Goal: Communication & Community: Ask a question

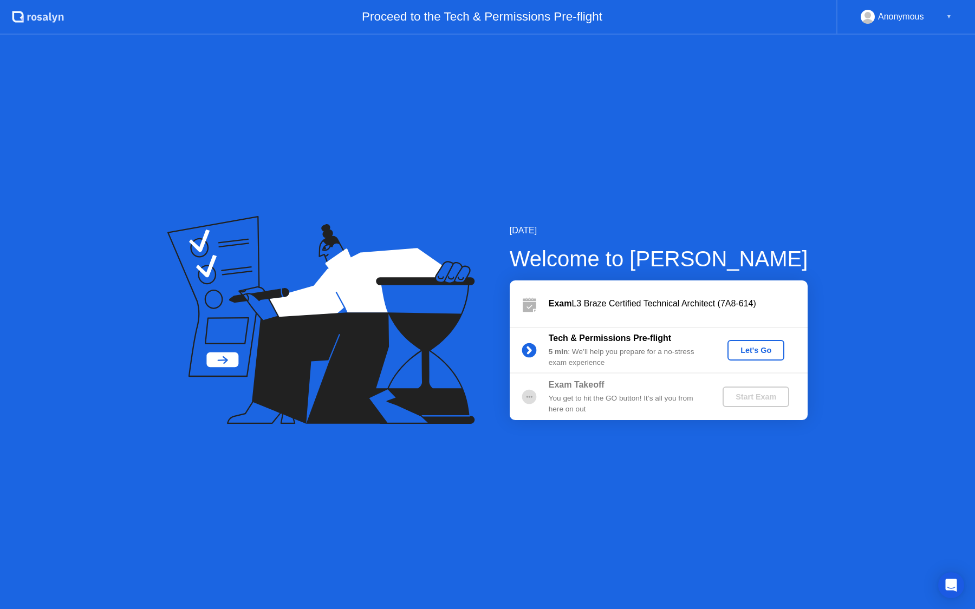
click at [766, 356] on button "Let's Go" at bounding box center [755, 350] width 57 height 21
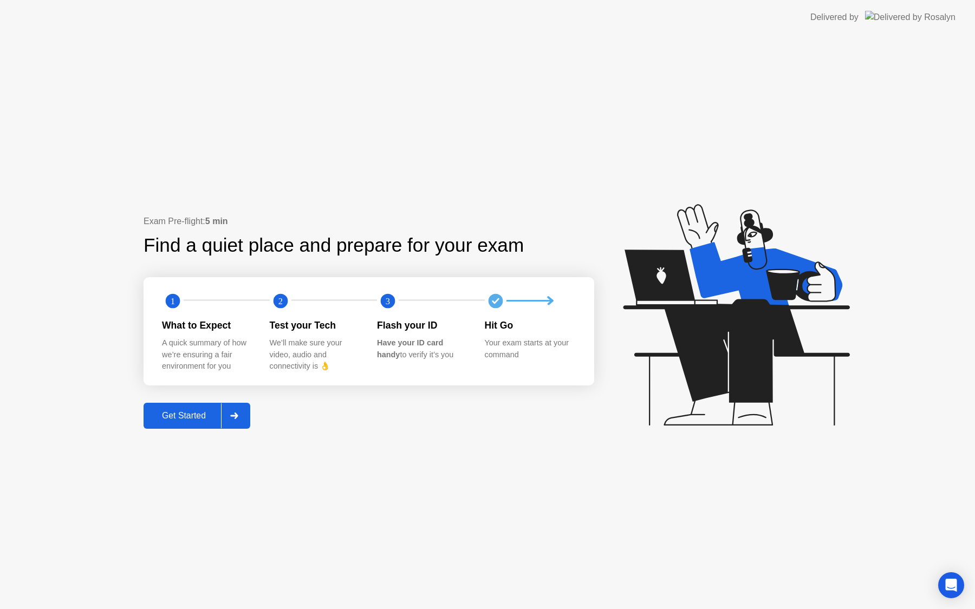
click at [191, 412] on div "Get Started" at bounding box center [184, 416] width 74 height 10
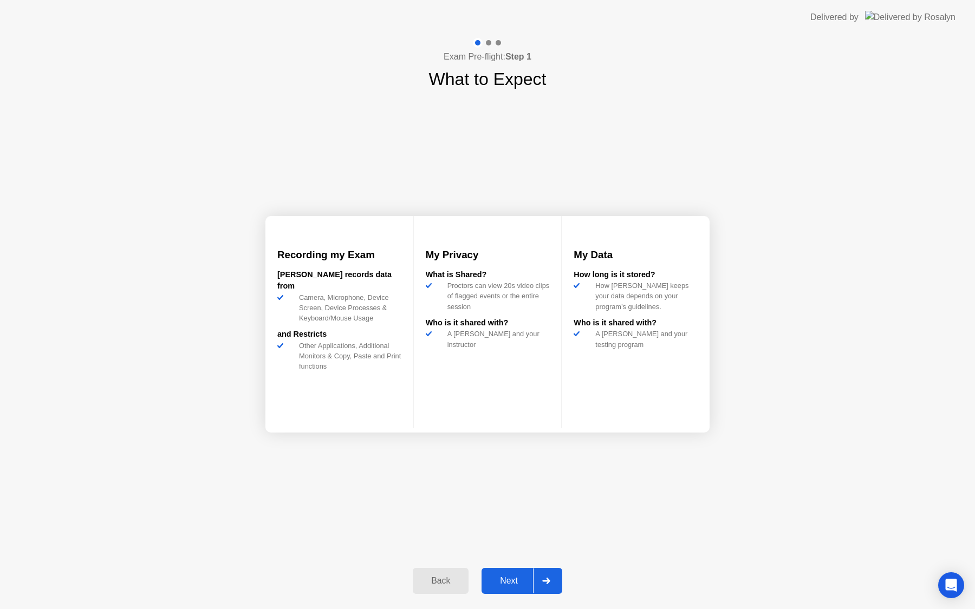
click at [511, 585] on div "Next" at bounding box center [509, 581] width 48 height 10
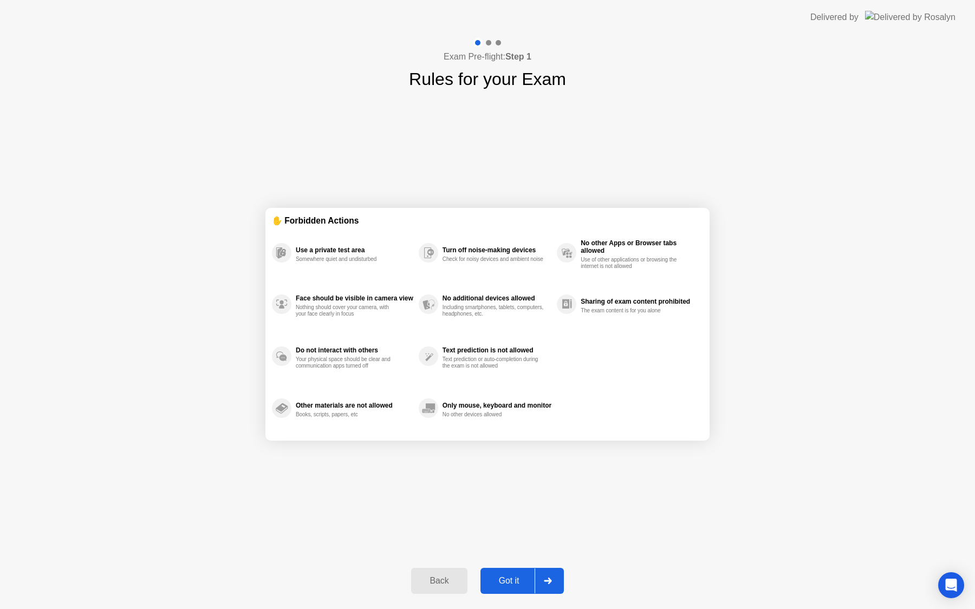
click at [516, 585] on div "Got it" at bounding box center [509, 581] width 51 height 10
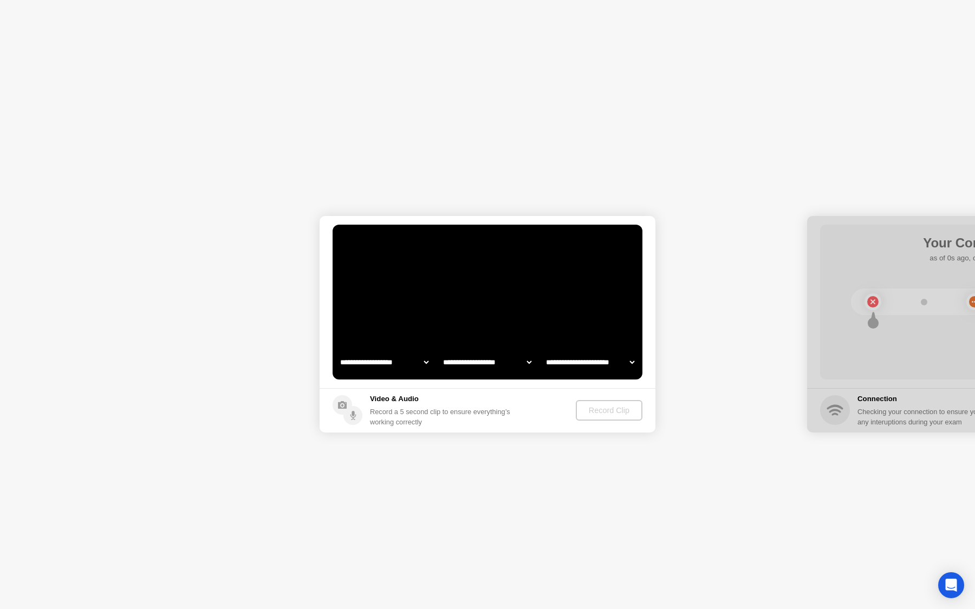
select select "**********"
select select "*******"
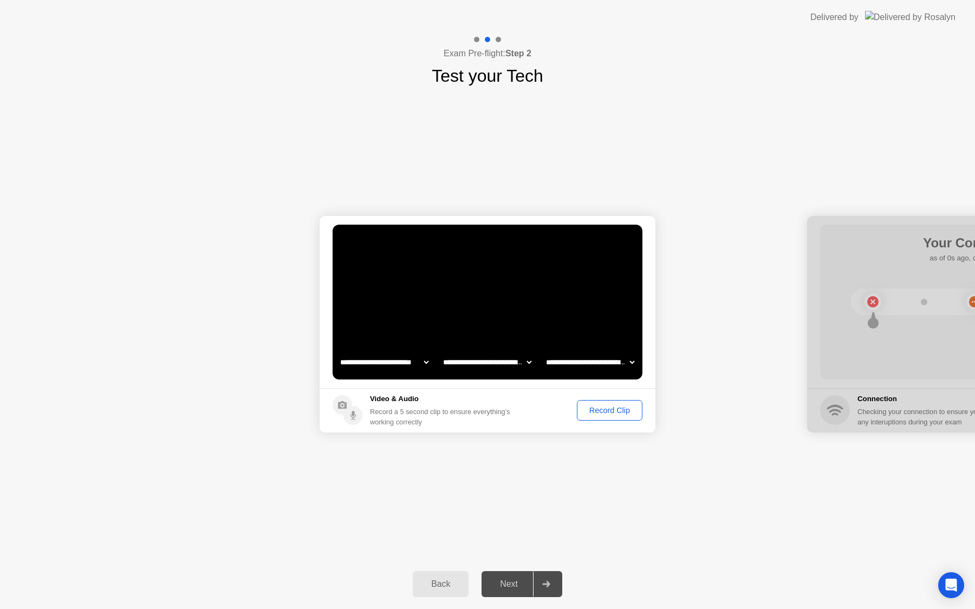
click at [596, 402] on button "Record Clip" at bounding box center [610, 410] width 66 height 21
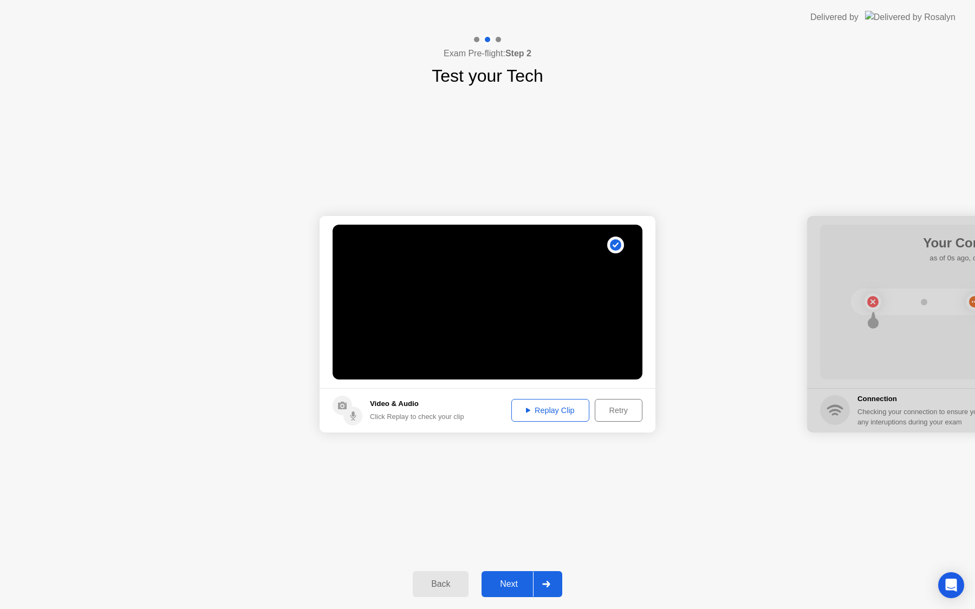
click at [510, 585] on div "Next" at bounding box center [509, 585] width 48 height 10
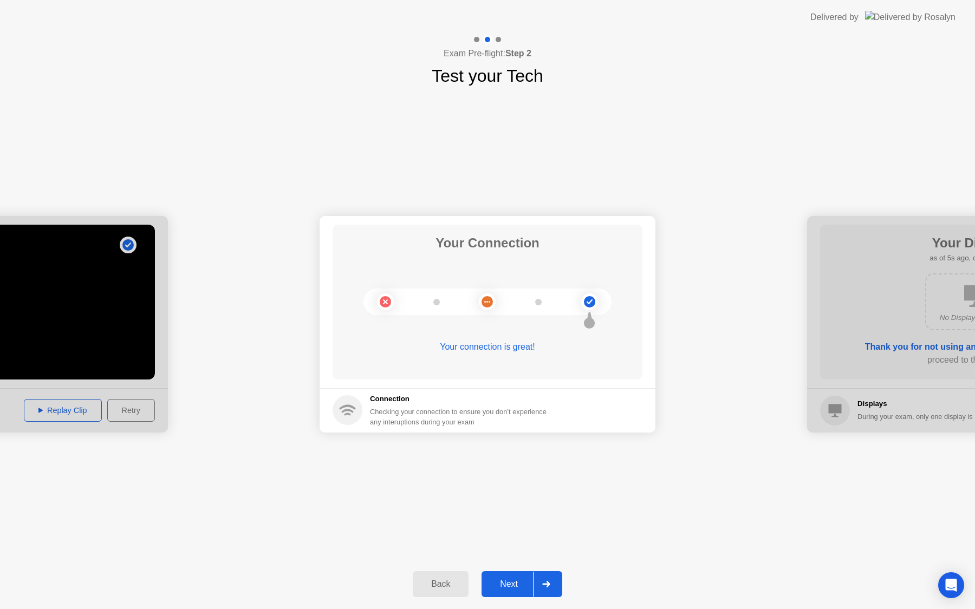
click at [509, 588] on div "Next" at bounding box center [509, 585] width 48 height 10
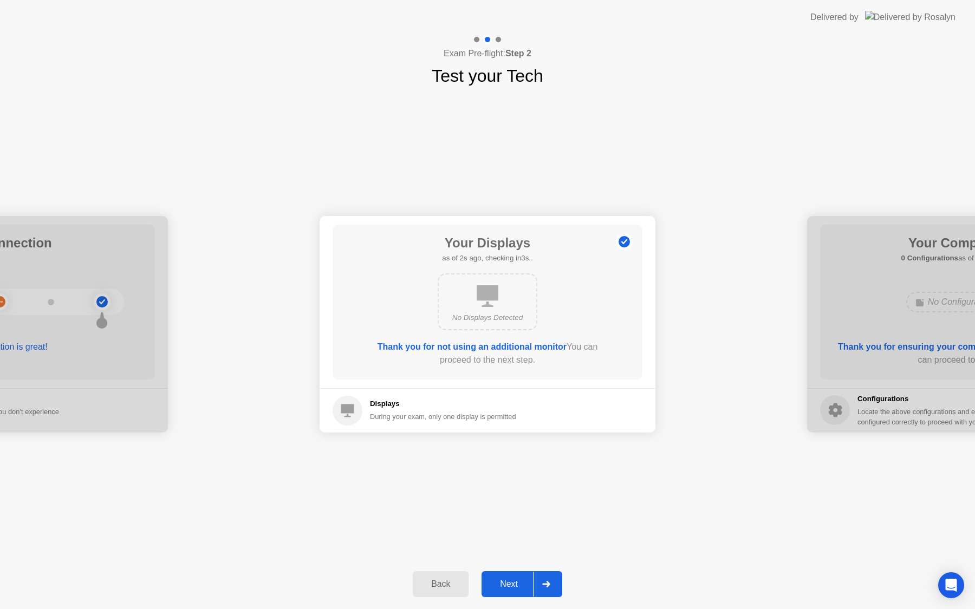
click at [510, 581] on div "Next" at bounding box center [509, 585] width 48 height 10
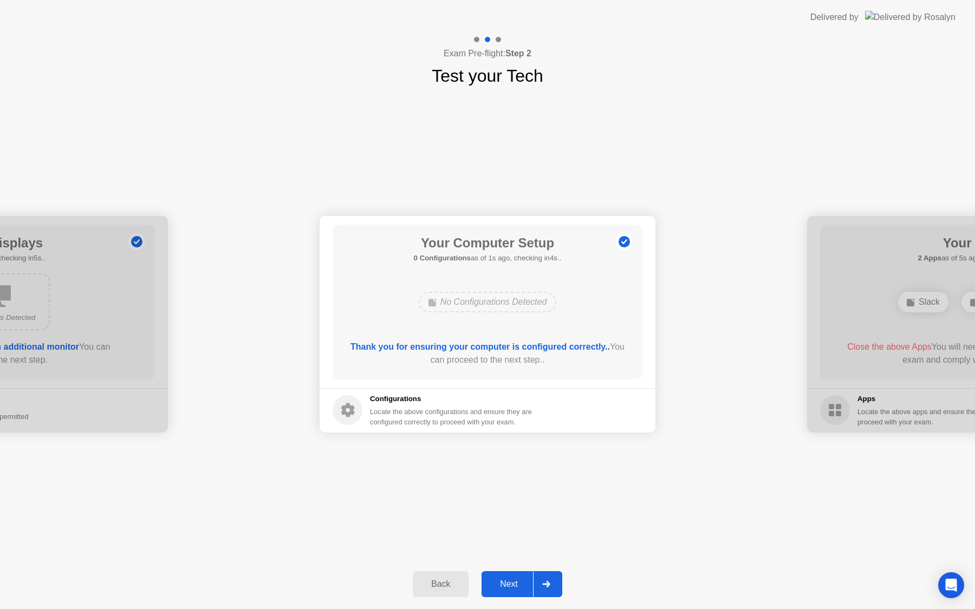
click at [510, 581] on div "Next" at bounding box center [509, 585] width 48 height 10
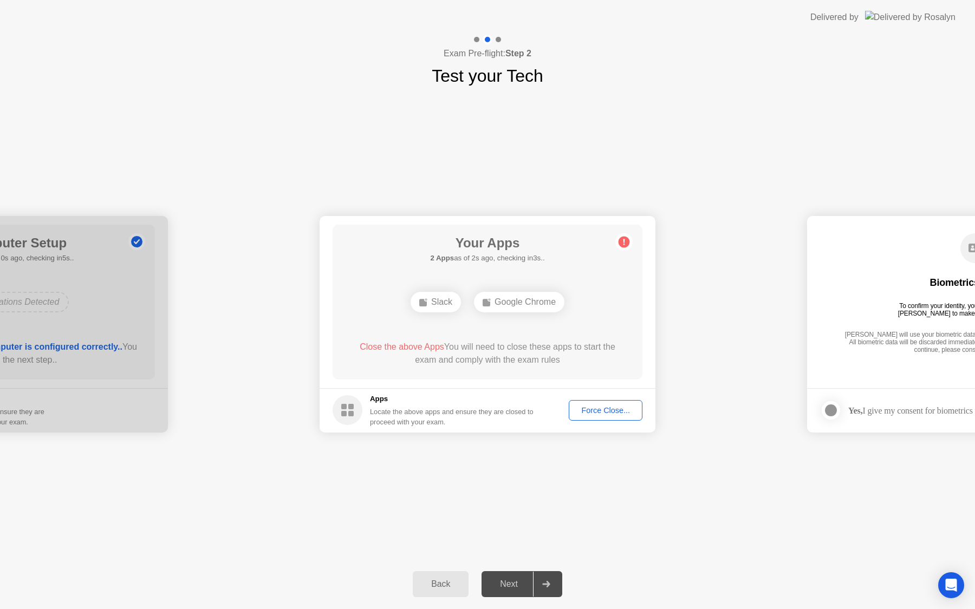
click at [444, 298] on div "Slack" at bounding box center [436, 302] width 50 height 21
click at [585, 410] on div "Force Close..." at bounding box center [605, 410] width 66 height 9
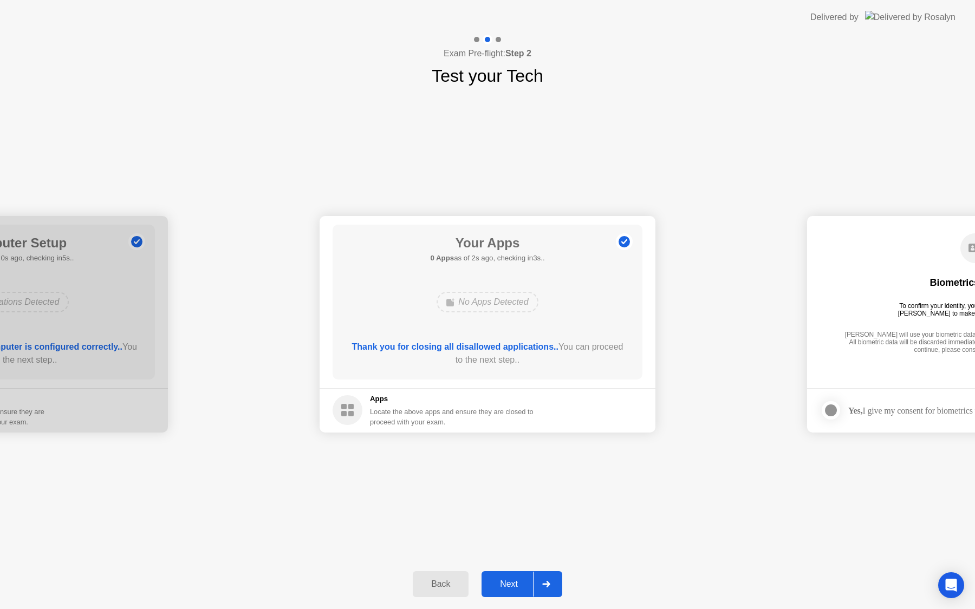
click at [504, 575] on button "Next" at bounding box center [521, 584] width 81 height 26
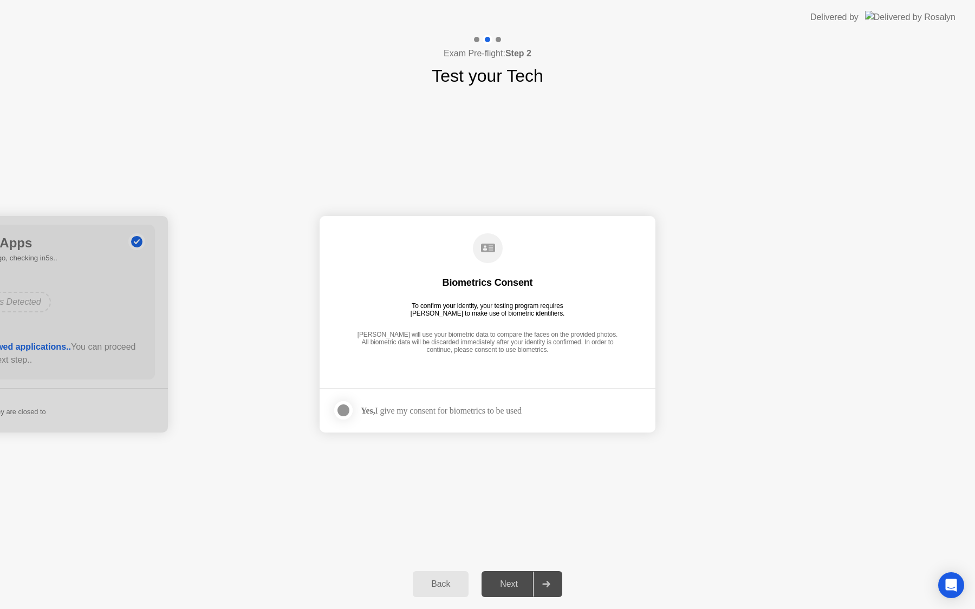
click at [341, 414] on div at bounding box center [343, 410] width 13 height 13
click at [513, 588] on div "Next" at bounding box center [509, 585] width 48 height 10
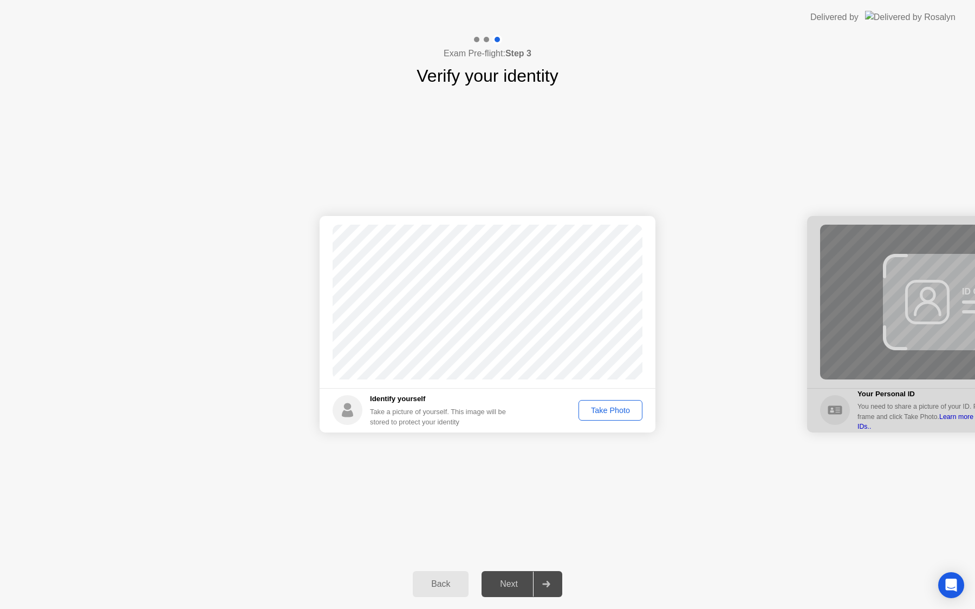
click at [605, 406] on div "Take Photo" at bounding box center [610, 410] width 56 height 9
click at [613, 408] on div "Retake" at bounding box center [617, 410] width 42 height 9
click at [613, 408] on div "Take Photo" at bounding box center [610, 410] width 56 height 9
click at [519, 586] on div "Next" at bounding box center [509, 585] width 48 height 10
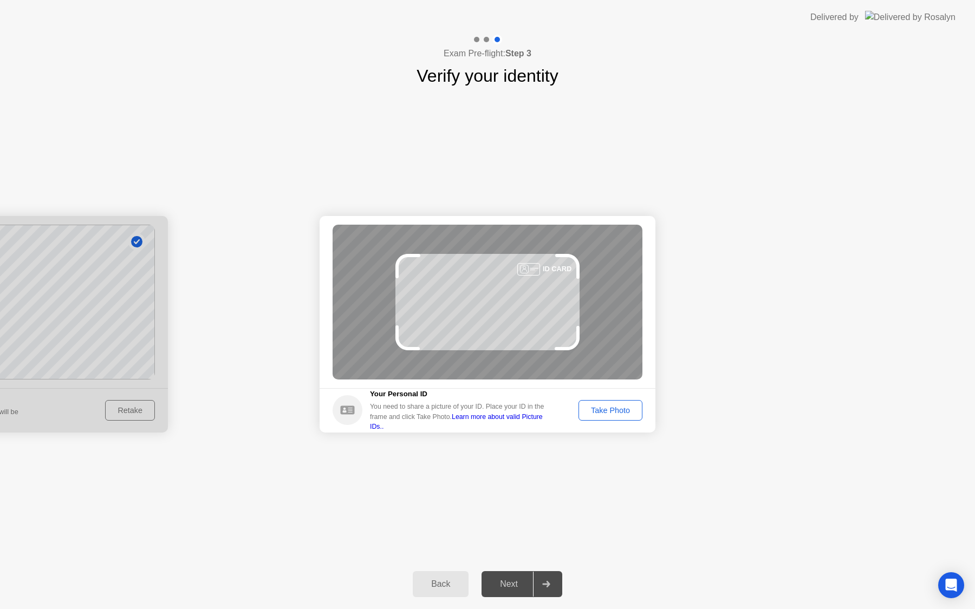
click at [607, 413] on div "Take Photo" at bounding box center [610, 410] width 56 height 9
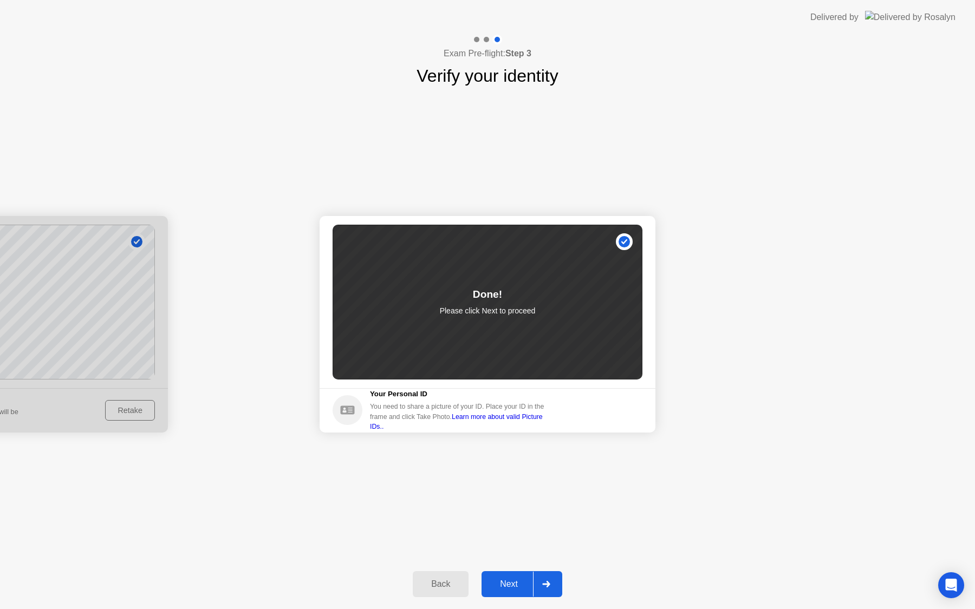
click at [517, 582] on div "Next" at bounding box center [509, 585] width 48 height 10
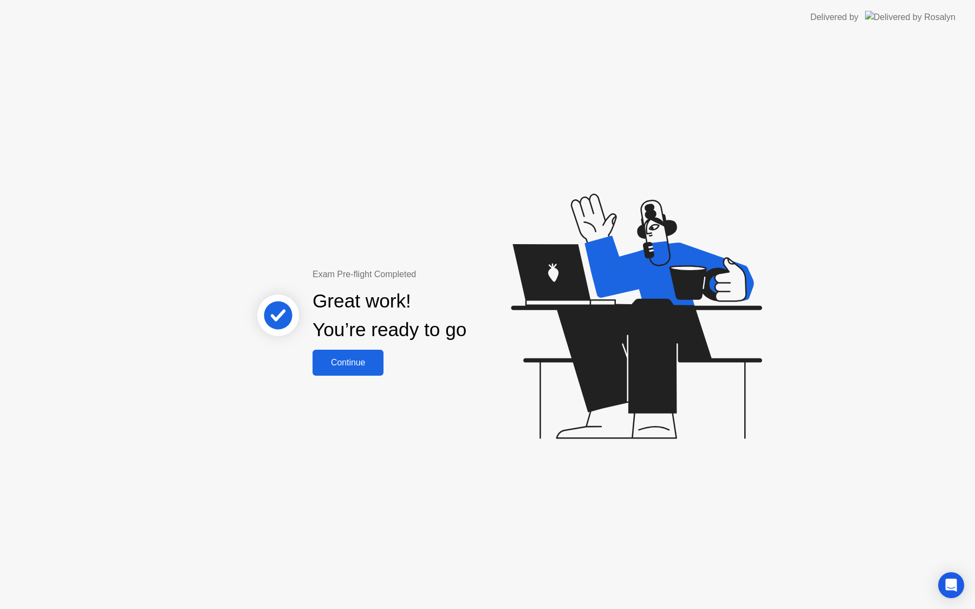
click at [354, 365] on div "Continue" at bounding box center [348, 363] width 64 height 10
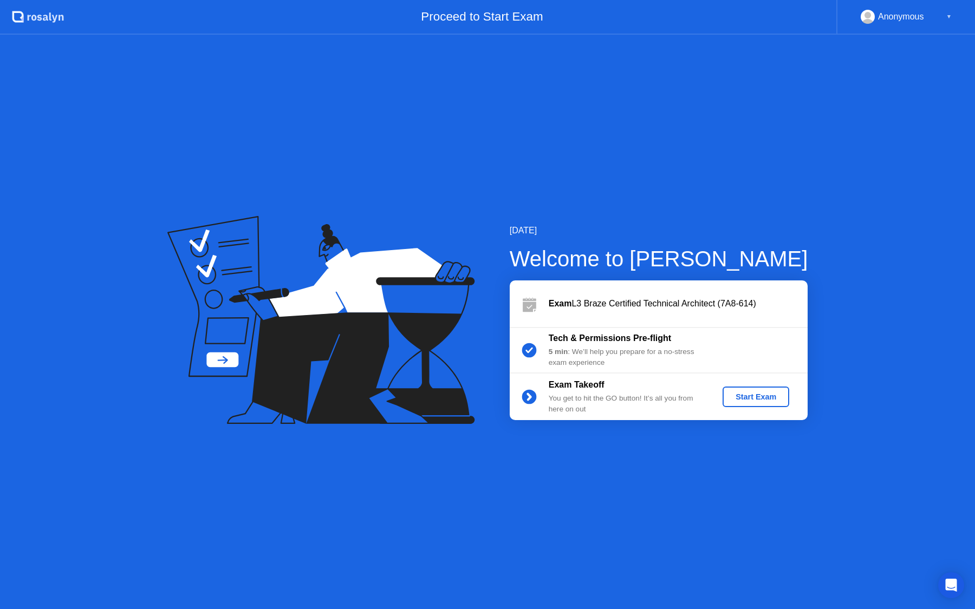
click at [738, 399] on div "Start Exam" at bounding box center [756, 397] width 58 height 9
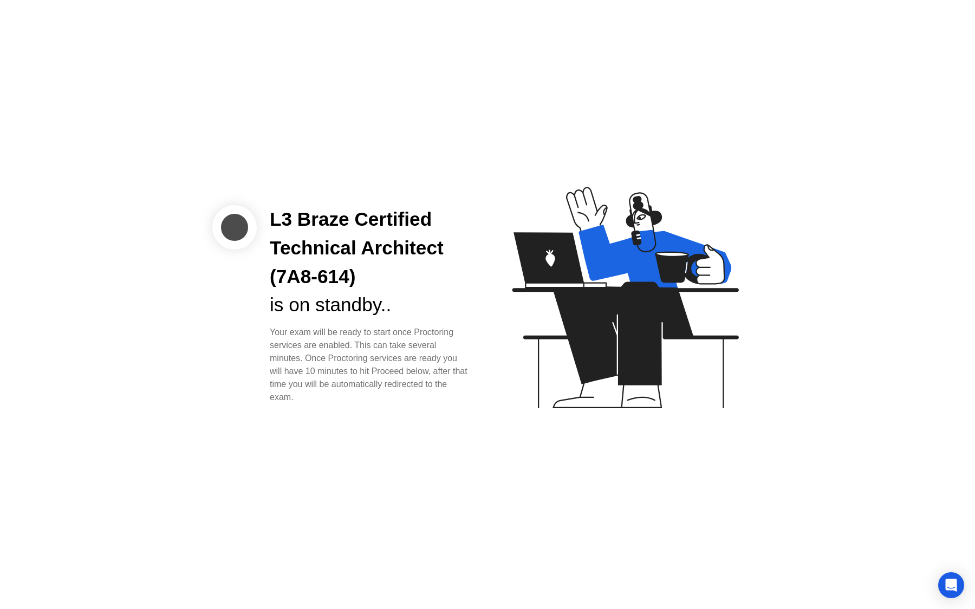
click at [522, 364] on icon at bounding box center [622, 302] width 279 height 277
click at [434, 368] on div "Your exam will be ready to start once Proctoring services are enabled. This can…" at bounding box center [370, 365] width 200 height 78
click at [424, 373] on div "Your exam will be ready to start once Proctoring services are enabled. This can…" at bounding box center [370, 365] width 200 height 78
click at [409, 343] on div "Your exam will be ready to start once Proctoring services are enabled. This can…" at bounding box center [370, 365] width 200 height 78
click at [474, 437] on div "L3 Braze Certified Technical Architect (7A8-614) is on standby.. Your exam will…" at bounding box center [487, 304] width 975 height 609
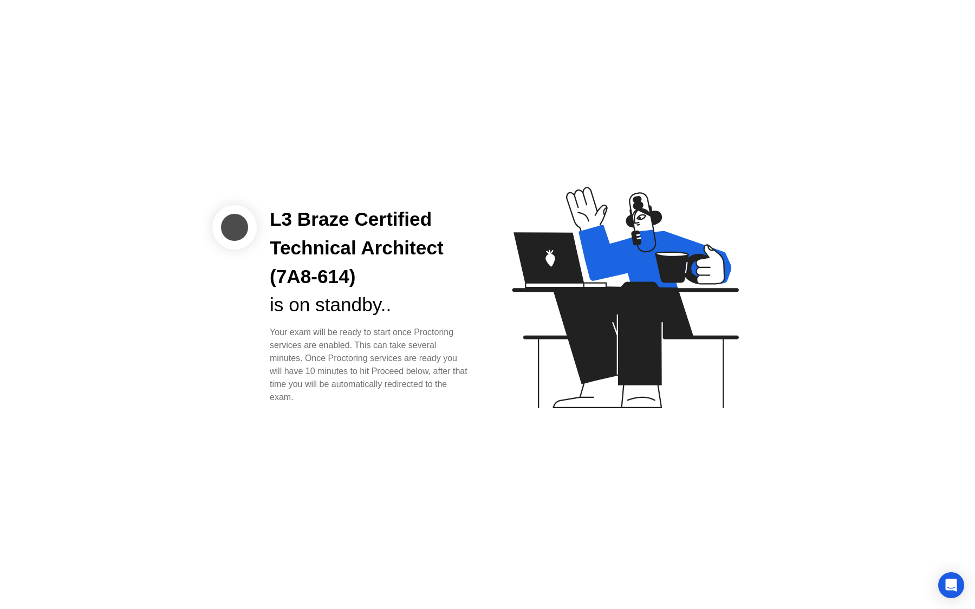
click at [474, 437] on div "L3 Braze Certified Technical Architect (7A8-614) is on standby.. Your exam will…" at bounding box center [487, 304] width 975 height 609
click at [367, 386] on div "Your exam will be ready to start once Proctoring services are enabled. This can…" at bounding box center [370, 365] width 200 height 78
click at [239, 226] on div at bounding box center [234, 227] width 44 height 44
click at [949, 584] on icon "Open Intercom Messenger" at bounding box center [951, 585] width 12 height 14
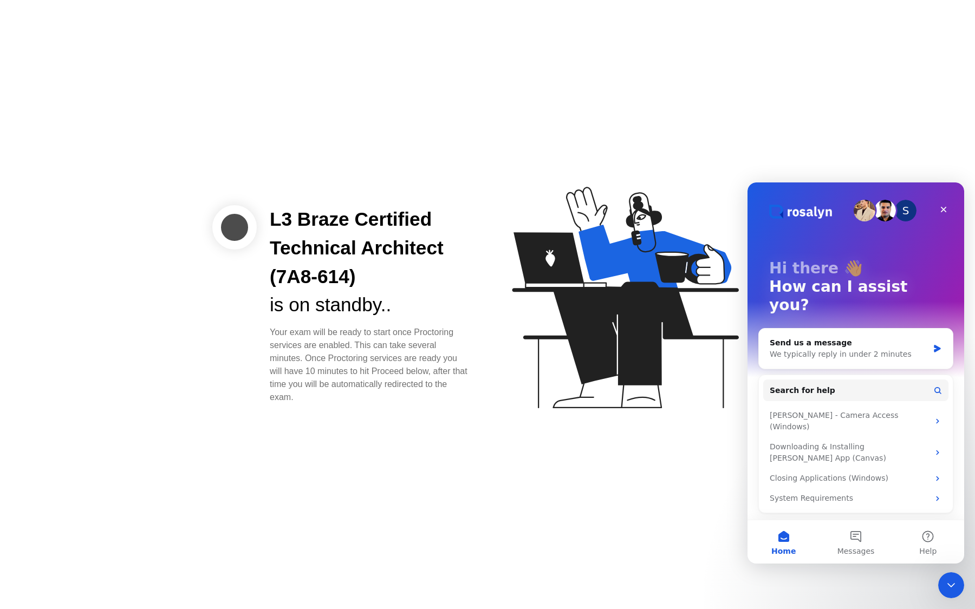
click at [888, 207] on img "Intercom messenger" at bounding box center [885, 211] width 22 height 22
click at [865, 213] on img "Intercom messenger" at bounding box center [865, 211] width 22 height 22
click at [912, 215] on div "S" at bounding box center [906, 211] width 22 height 22
click at [858, 542] on button "Messages" at bounding box center [855, 541] width 72 height 43
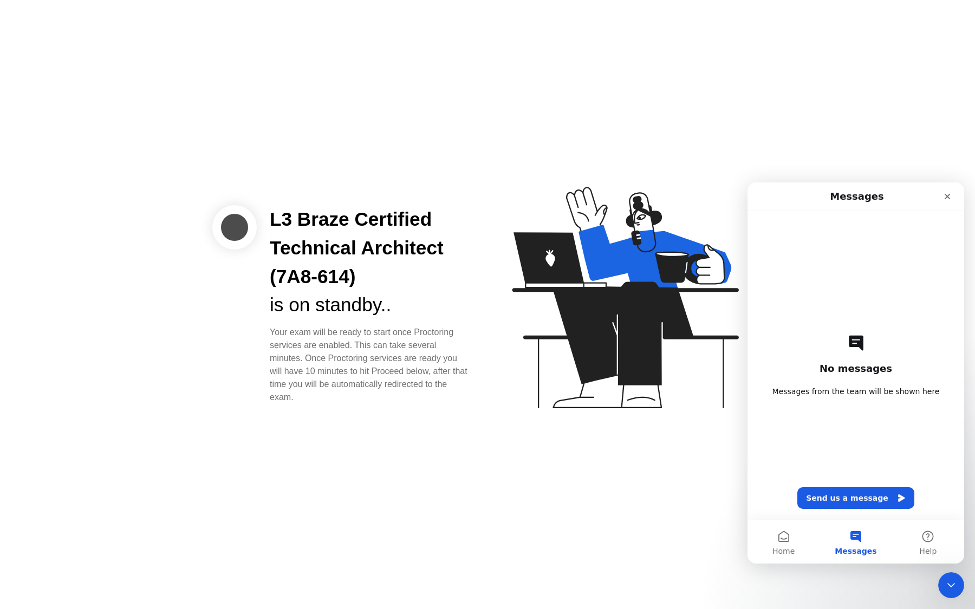
click at [863, 444] on div "No messages Messages from the team will be shown here Send us a message" at bounding box center [855, 365] width 179 height 309
click at [632, 513] on div "L3 Braze Certified Technical Architect (7A8-614) is on standby.. Your exam will…" at bounding box center [487, 304] width 975 height 609
click at [551, 336] on icon at bounding box center [622, 302] width 279 height 277
click at [396, 515] on div "L3 Braze Certified Technical Architect (7A8-614) is on standby.. Your exam will…" at bounding box center [487, 304] width 975 height 609
click at [725, 508] on div "L3 Braze Certified Technical Architect (7A8-614) is on standby.. Your exam will…" at bounding box center [487, 304] width 975 height 609
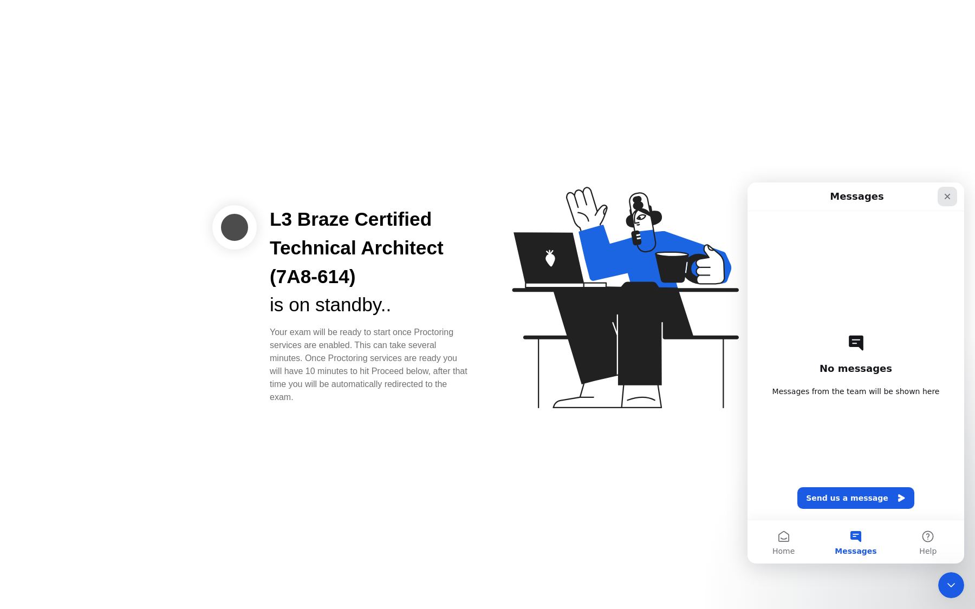
click at [945, 193] on icon "Close" at bounding box center [947, 196] width 9 height 9
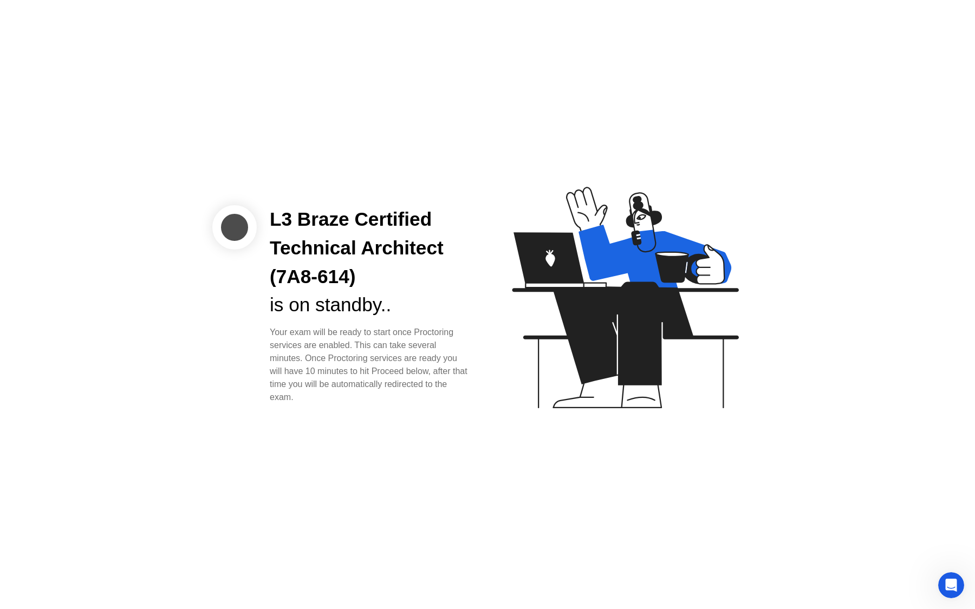
click at [217, 216] on div at bounding box center [234, 227] width 44 height 44
click at [428, 360] on div "Your exam will be ready to start once Proctoring services are enabled. This can…" at bounding box center [370, 365] width 200 height 78
drag, startPoint x: 452, startPoint y: 363, endPoint x: 421, endPoint y: 333, distance: 42.9
click at [421, 333] on div "Your exam will be ready to start once Proctoring services are enabled. This can…" at bounding box center [370, 365] width 200 height 78
click at [376, 353] on div "Your exam will be ready to start once Proctoring services are enabled. This can…" at bounding box center [370, 365] width 200 height 78
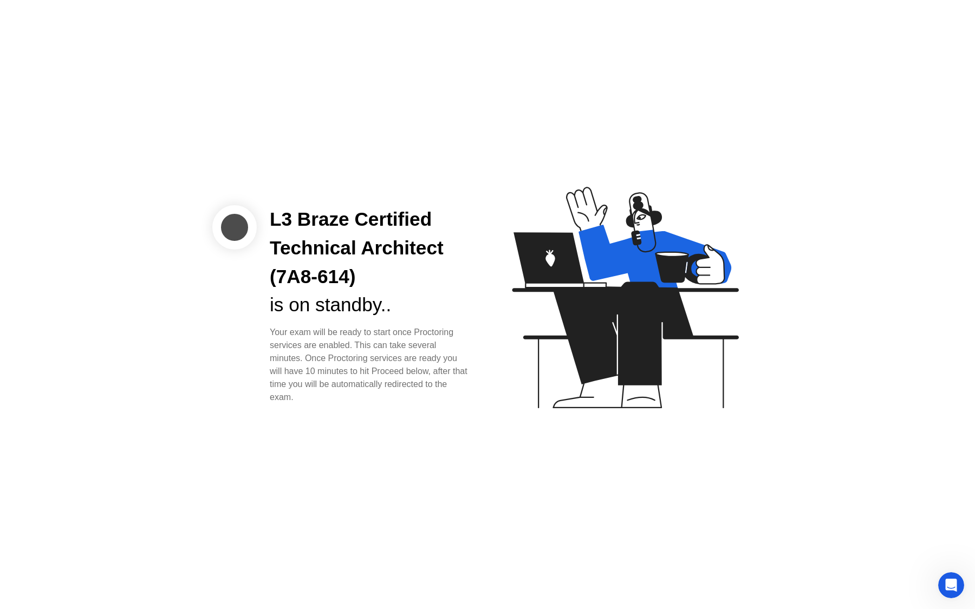
click at [437, 396] on div "Your exam will be ready to start once Proctoring services are enabled. This can…" at bounding box center [370, 365] width 200 height 78
click at [558, 256] on icon at bounding box center [625, 298] width 226 height 222
click at [759, 465] on div "L3 Braze Certified Technical Architect (7A8-614) is on standby.. Your exam will…" at bounding box center [487, 304] width 975 height 609
click at [952, 584] on icon "Open Intercom Messenger" at bounding box center [950, 584] width 18 height 18
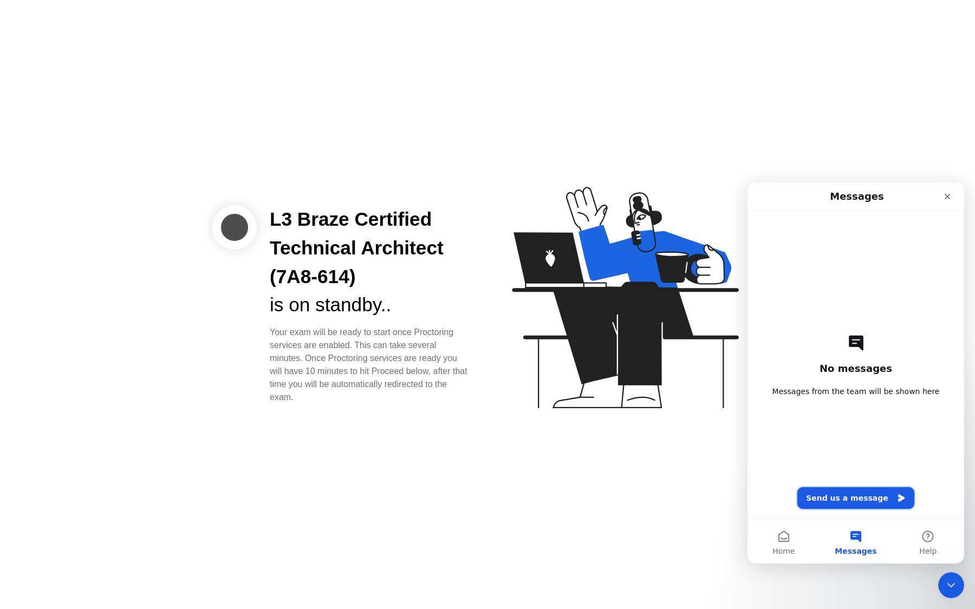
click at [855, 489] on button "Send us a message" at bounding box center [855, 498] width 117 height 22
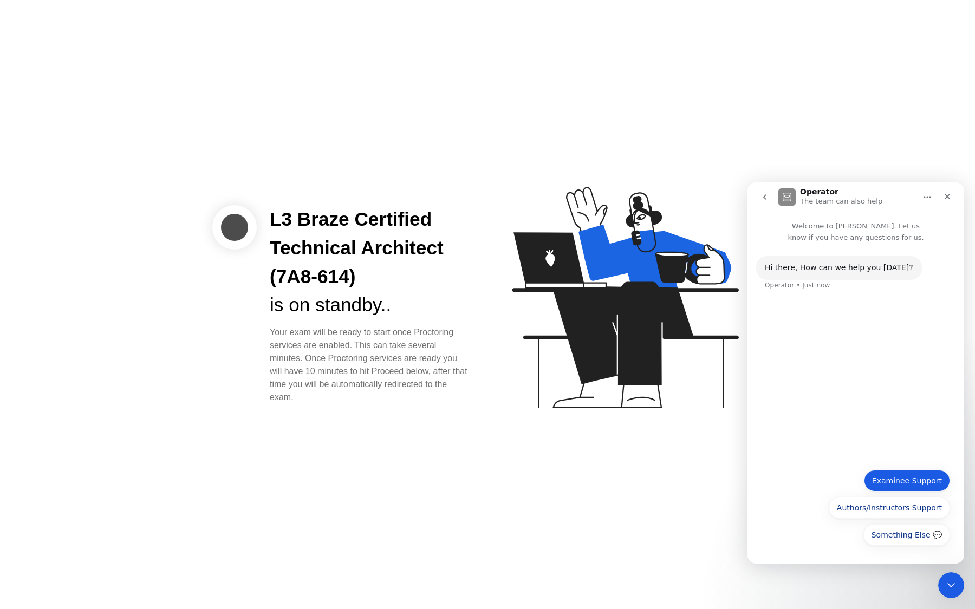
click at [909, 486] on button "Examinee Support" at bounding box center [907, 481] width 86 height 22
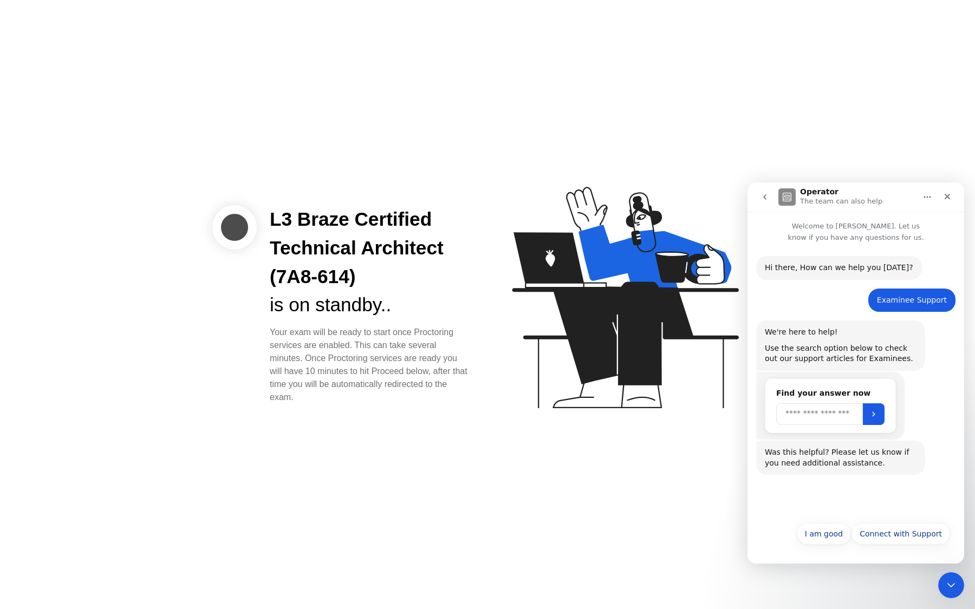
click at [838, 415] on input "Search" at bounding box center [819, 414] width 87 height 22
click at [824, 492] on div "Was this helpful? Please let us know if you need additional assistance. Operato…" at bounding box center [855, 475] width 199 height 47
click at [876, 530] on button "Connect with Support" at bounding box center [900, 534] width 99 height 22
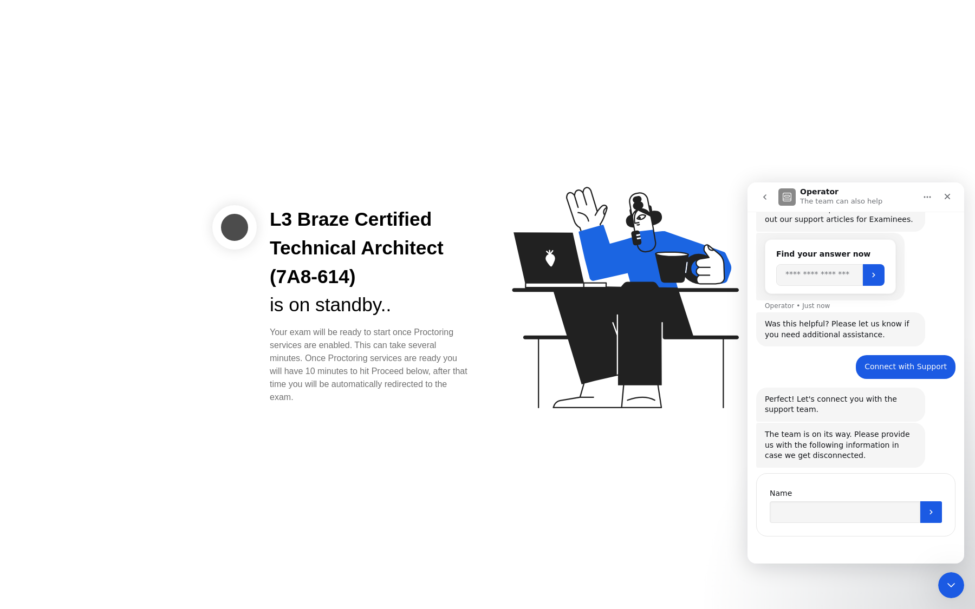
scroll to position [140, 0]
click at [799, 515] on input "Name" at bounding box center [845, 511] width 151 height 22
type input "*********"
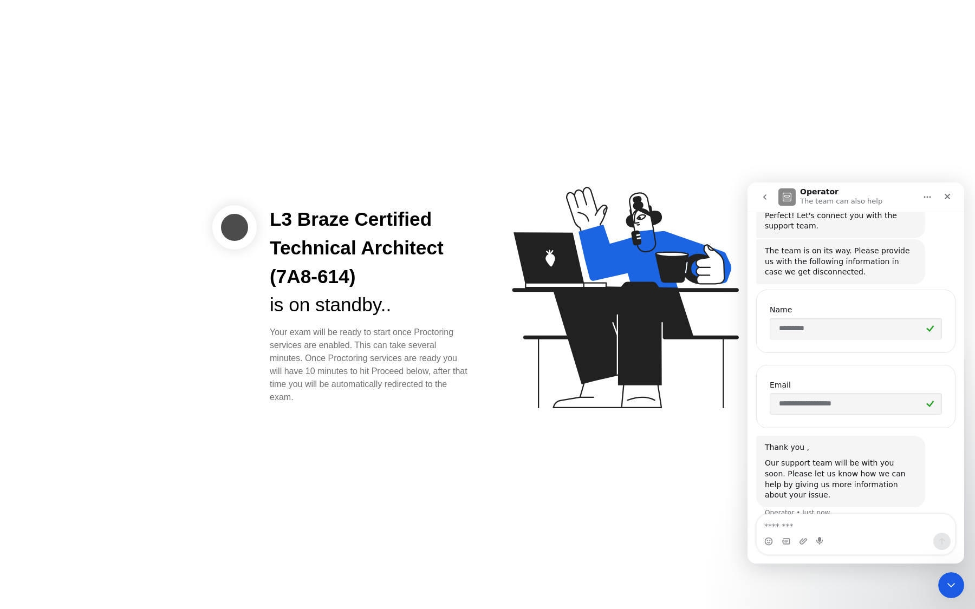
scroll to position [338, 0]
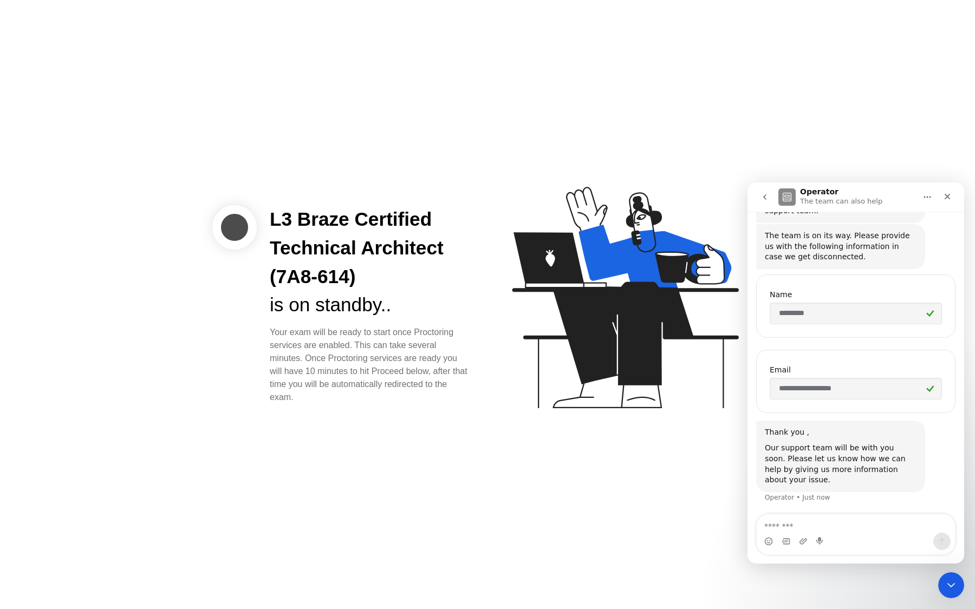
click at [887, 530] on textarea "Message…" at bounding box center [856, 524] width 198 height 18
type textarea "*"
drag, startPoint x: 405, startPoint y: 309, endPoint x: 263, endPoint y: 214, distance: 170.2
click at [263, 214] on div "L3 Braze Certified Technical Architect (7A8-614) is on standby.. Your exam will…" at bounding box center [370, 304] width 226 height 199
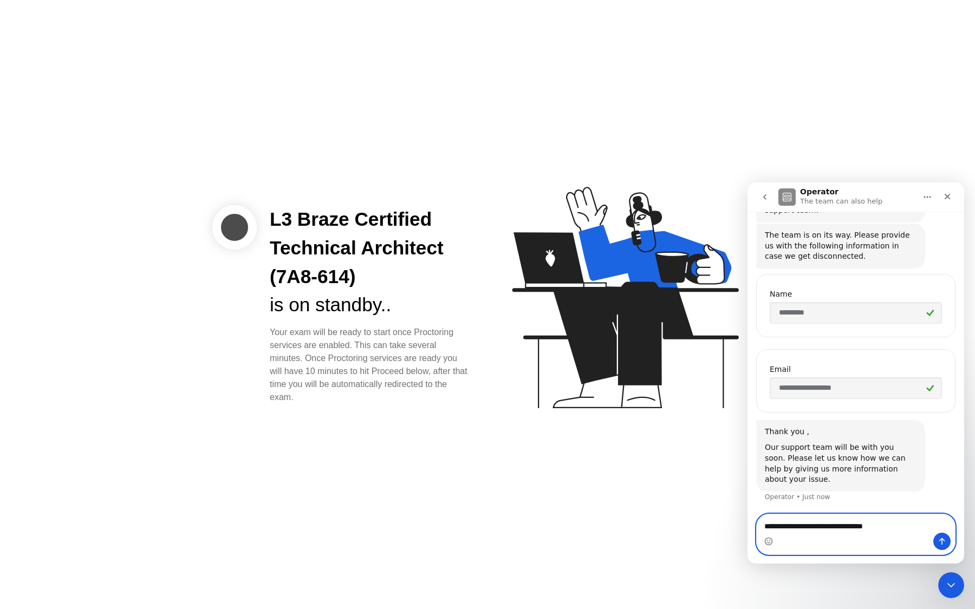
click at [779, 532] on textarea "**********" at bounding box center [856, 529] width 198 height 29
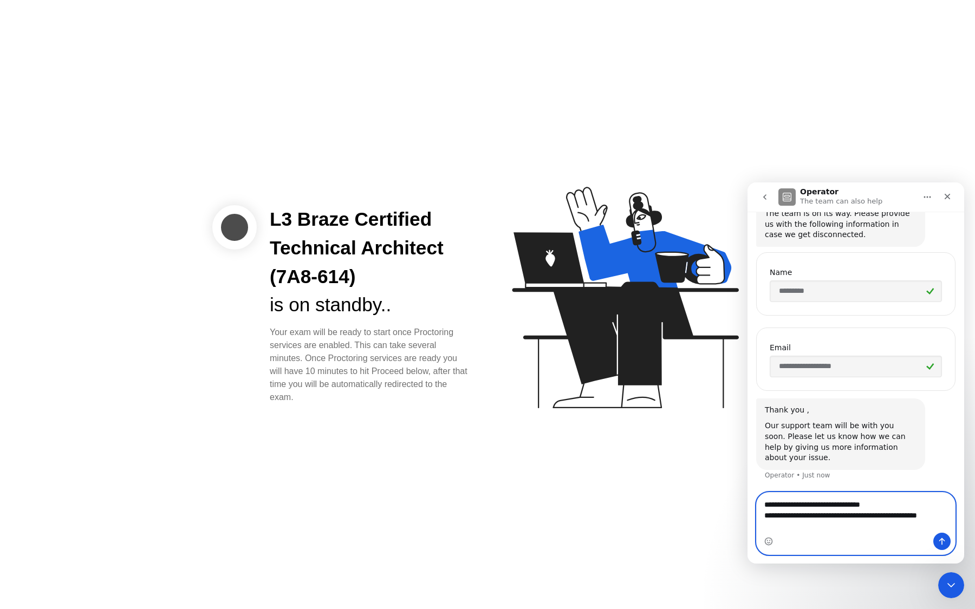
scroll to position [381, 0]
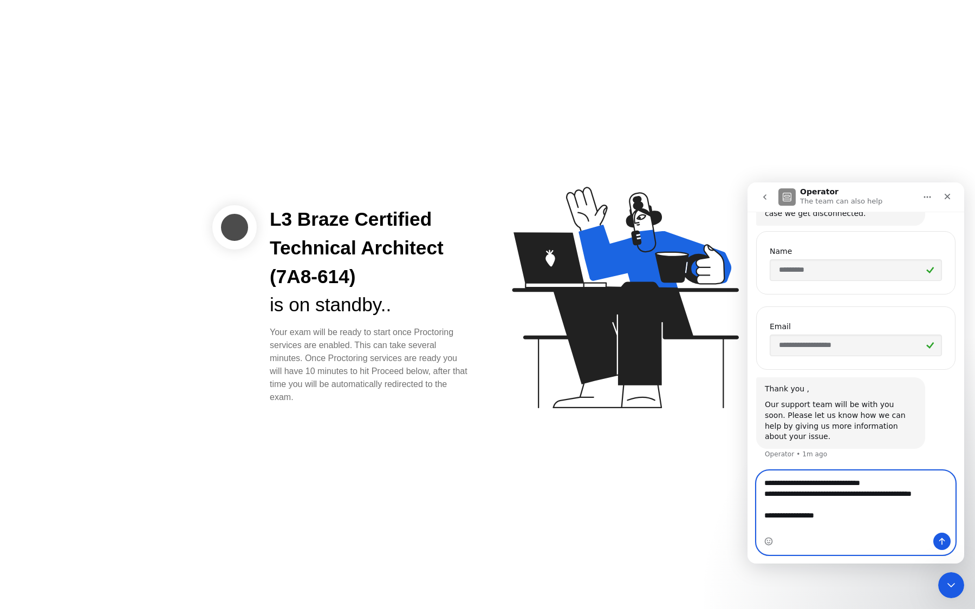
type textarea "**********"
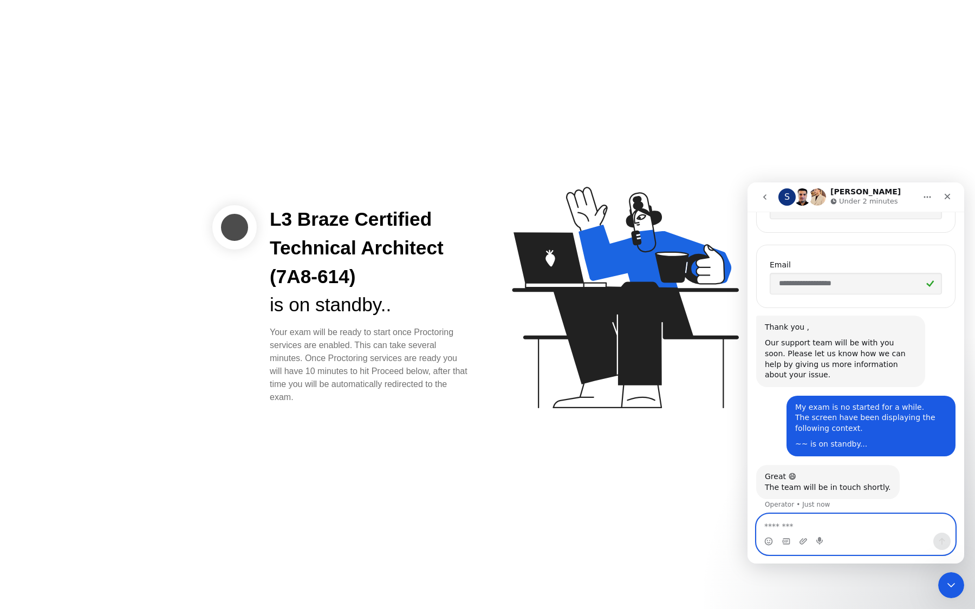
scroll to position [451, 0]
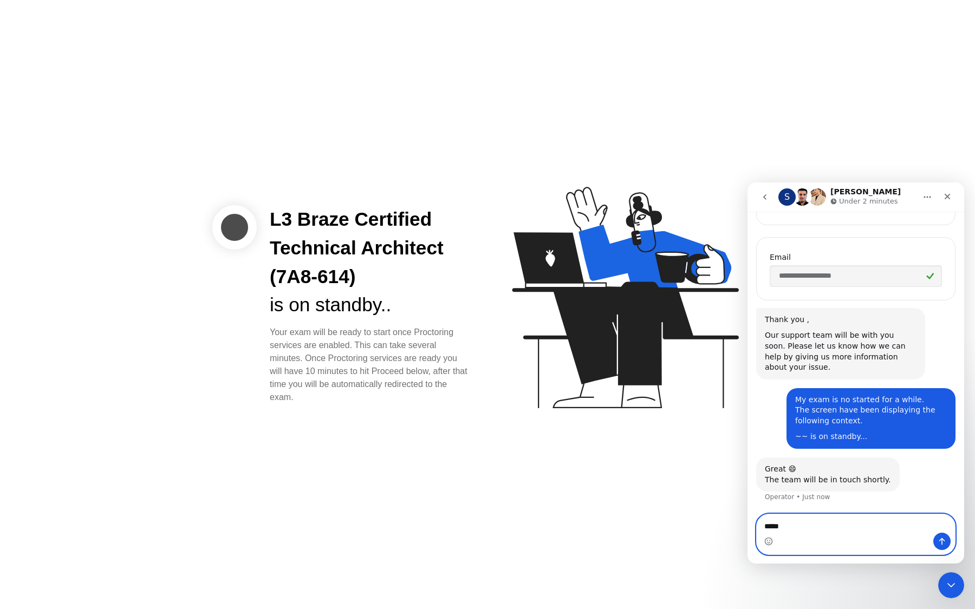
type textarea "******"
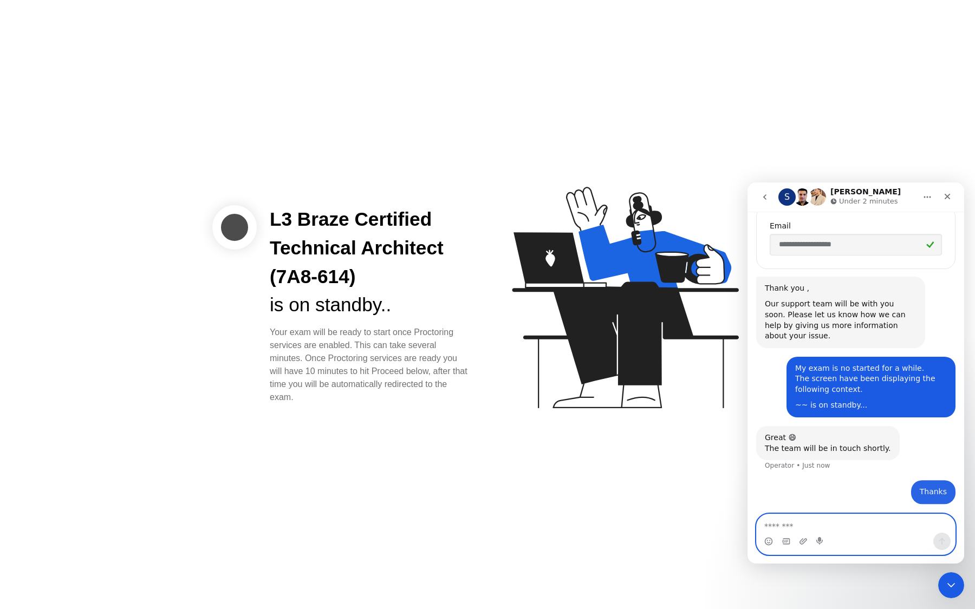
scroll to position [483, 0]
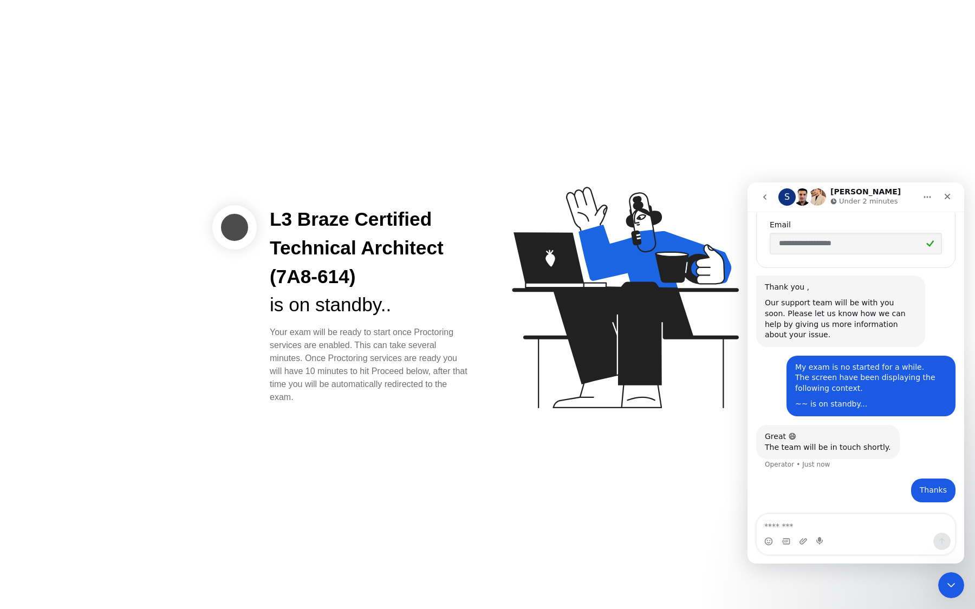
click at [567, 460] on div "L3 Braze Certified Technical Architect (7A8-614) is on standby.. Your exam will…" at bounding box center [487, 304] width 975 height 609
click at [385, 294] on div "is on standby.." at bounding box center [370, 305] width 200 height 29
click at [337, 232] on div "L3 Braze Certified Technical Architect (7A8-614)" at bounding box center [370, 248] width 200 height 86
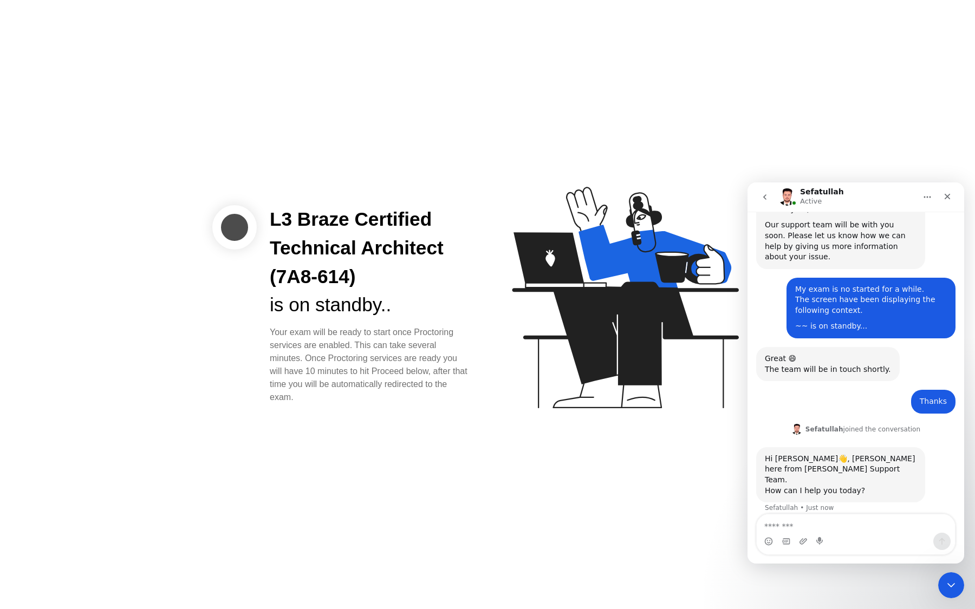
scroll to position [603, 0]
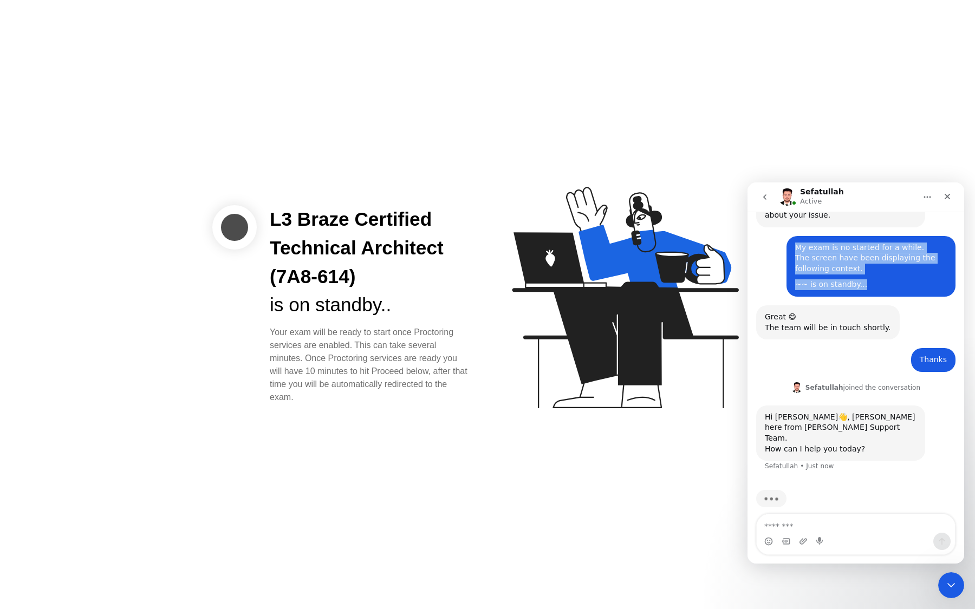
drag, startPoint x: 870, startPoint y: 290, endPoint x: 792, endPoint y: 241, distance: 92.0
click at [792, 241] on div "My exam is no started for a while. The screen have been displaying the followin…" at bounding box center [870, 266] width 169 height 61
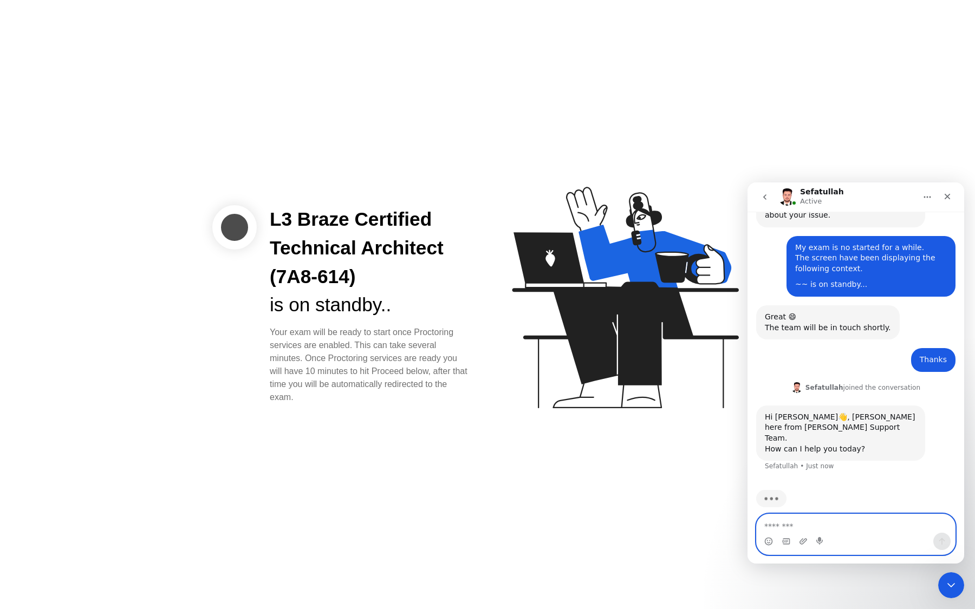
click at [773, 525] on textarea "Message…" at bounding box center [856, 524] width 198 height 18
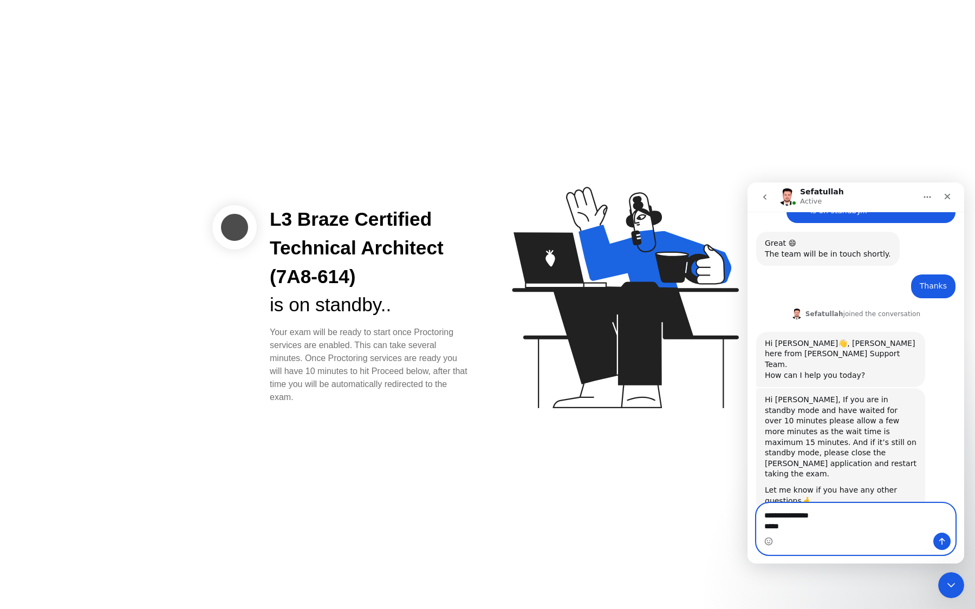
scroll to position [687, 0]
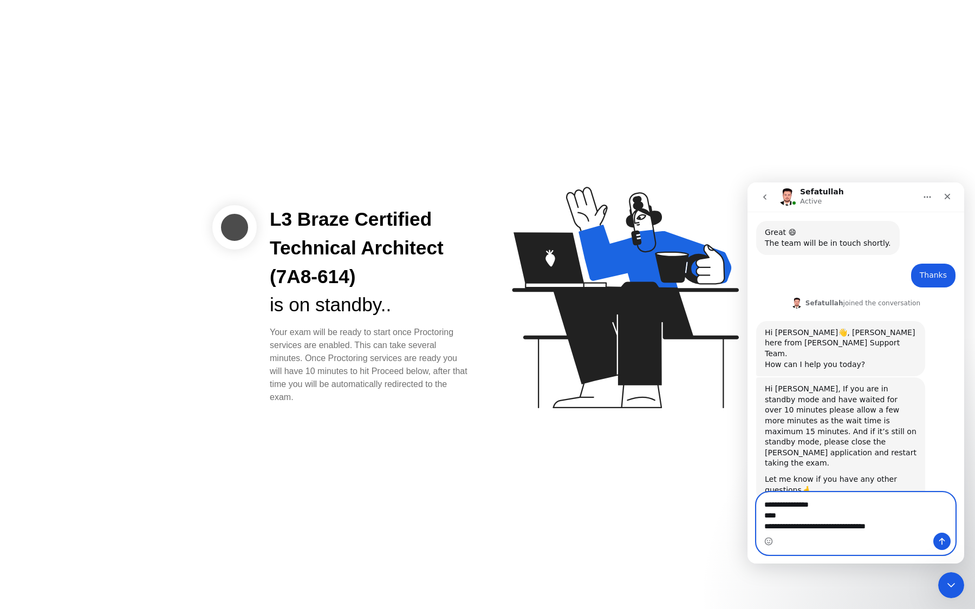
type textarea "**********"
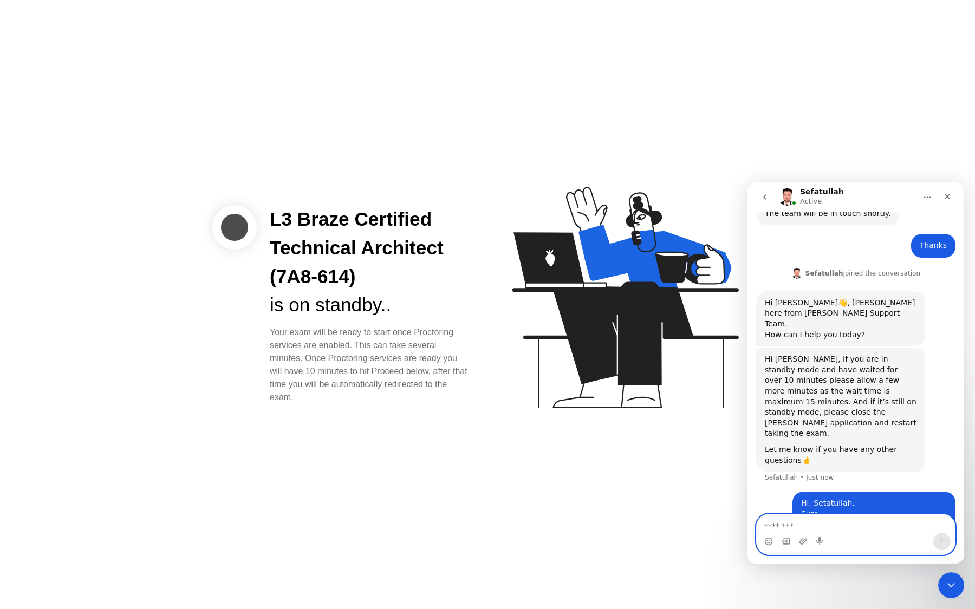
scroll to position [719, 0]
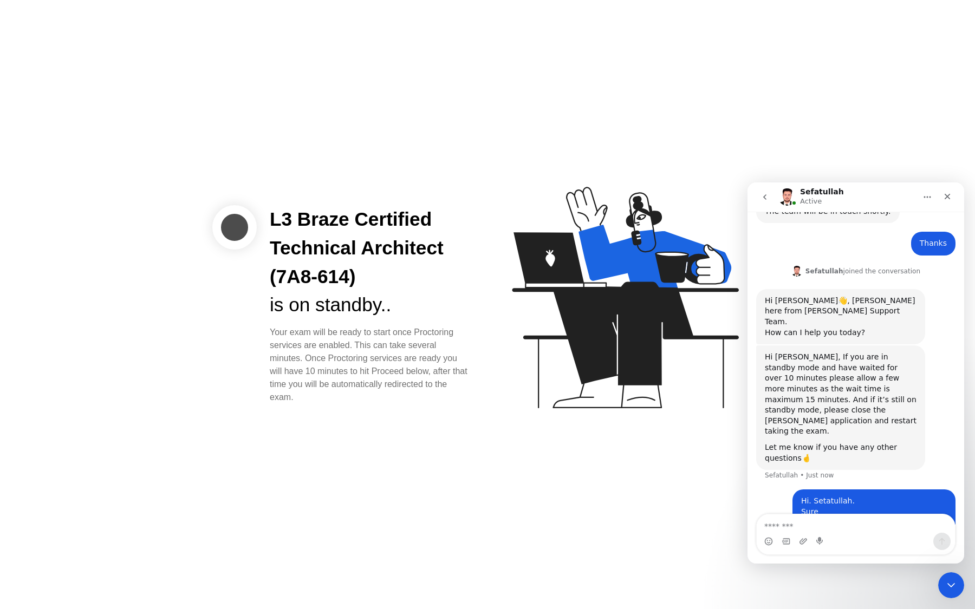
click at [457, 272] on div "L3 Braze Certified Technical Architect (7A8-614)" at bounding box center [370, 248] width 200 height 86
click at [416, 307] on div "is on standby.." at bounding box center [370, 305] width 200 height 29
click at [322, 344] on div "Your exam will be ready to start once Proctoring services are enabled. This can…" at bounding box center [370, 365] width 200 height 78
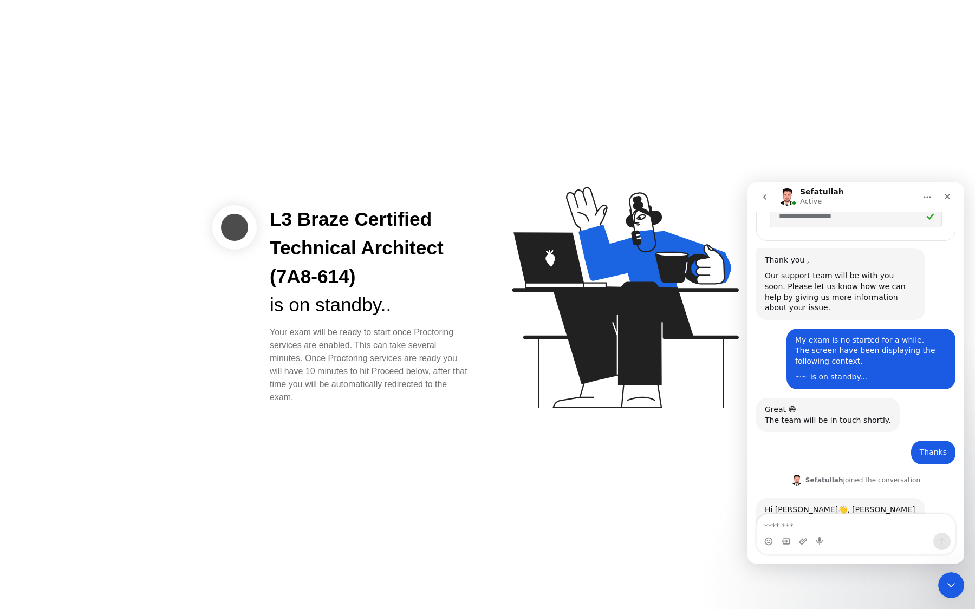
scroll to position [752, 0]
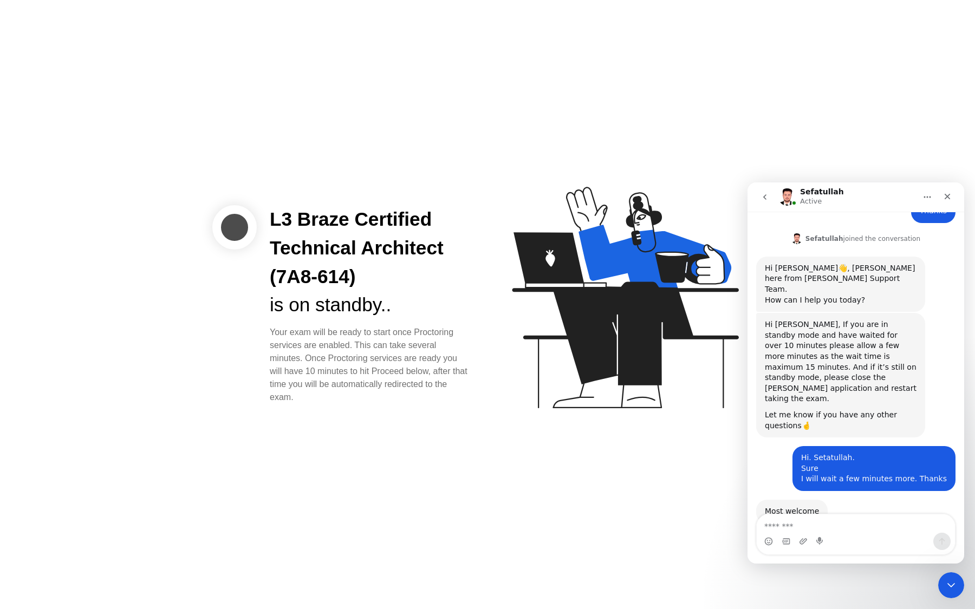
click at [537, 451] on div "L3 Braze Certified Technical Architect (7A8-614) is on standby.. Your exam will…" at bounding box center [487, 304] width 975 height 609
click at [832, 500] on div "Most welcome [PERSON_NAME] • 3m ago" at bounding box center [855, 524] width 199 height 48
click at [796, 525] on textarea "Message…" at bounding box center [856, 524] width 198 height 18
click at [416, 379] on div "Your exam will be ready to start once Proctoring services are enabled. This can…" at bounding box center [370, 365] width 200 height 78
click at [423, 370] on div "Your exam will be ready to start once Proctoring services are enabled. This can…" at bounding box center [370, 365] width 200 height 78
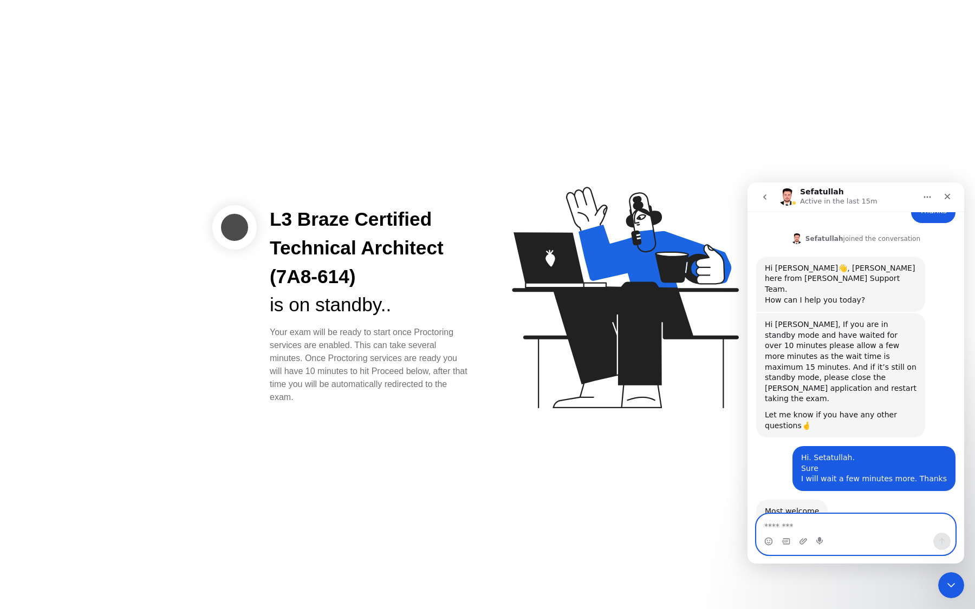
click at [833, 523] on textarea "Message…" at bounding box center [856, 524] width 198 height 18
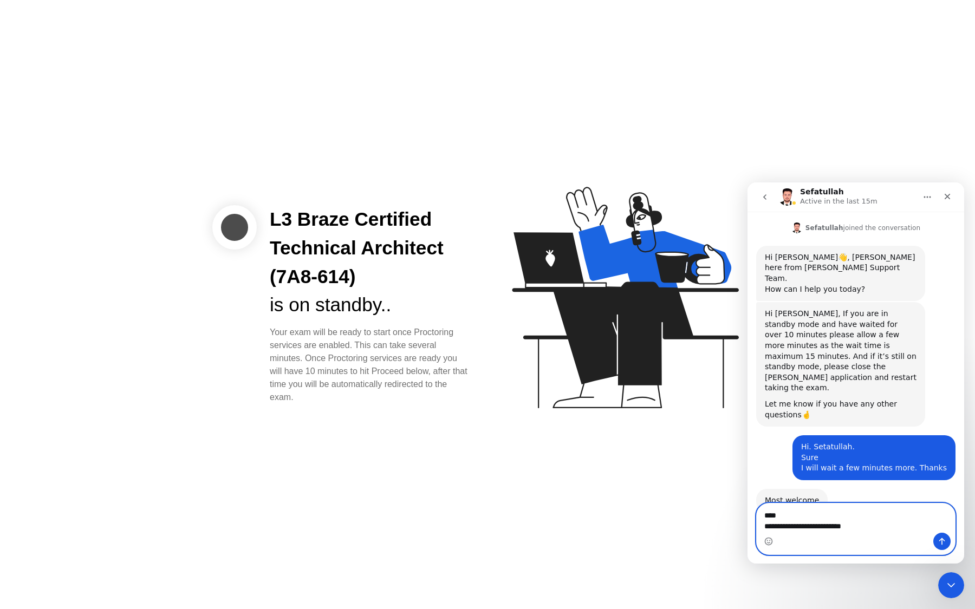
click at [851, 528] on textarea "**********" at bounding box center [856, 518] width 198 height 29
click at [819, 528] on textarea "**********" at bounding box center [856, 518] width 198 height 29
click at [894, 530] on textarea "**********" at bounding box center [856, 518] width 198 height 29
type textarea "**********"
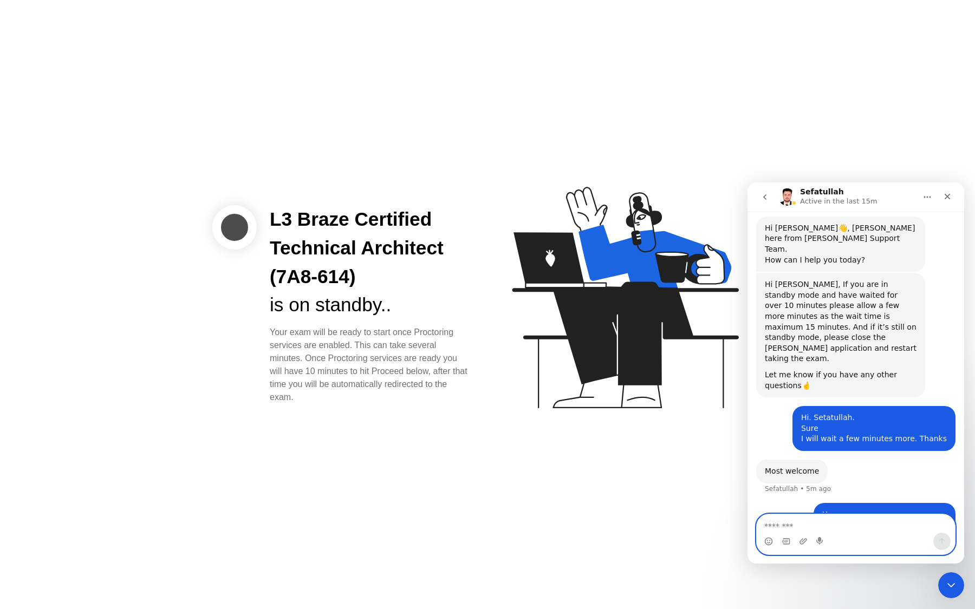
scroll to position [795, 0]
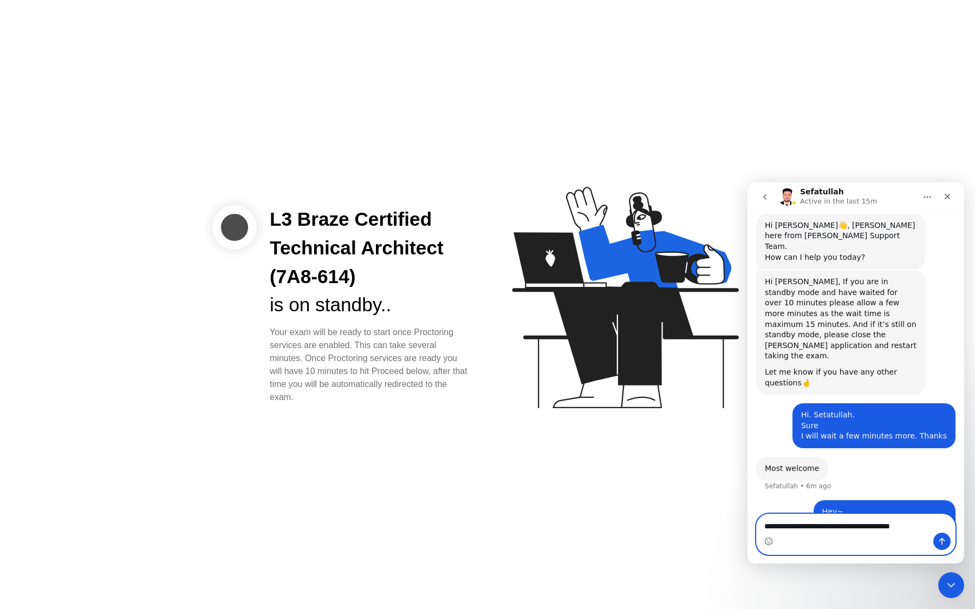
type textarea "**********"
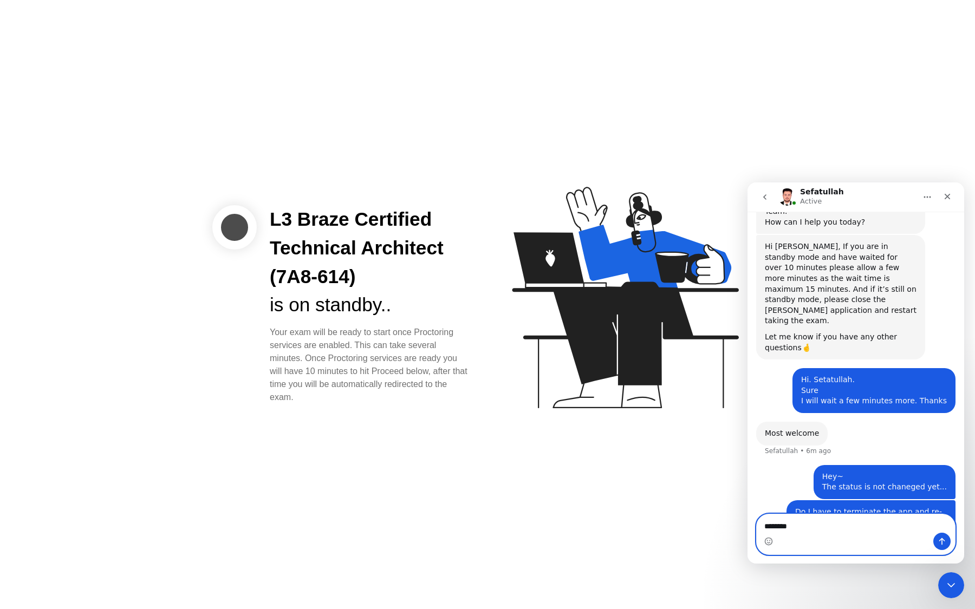
scroll to position [871, 0]
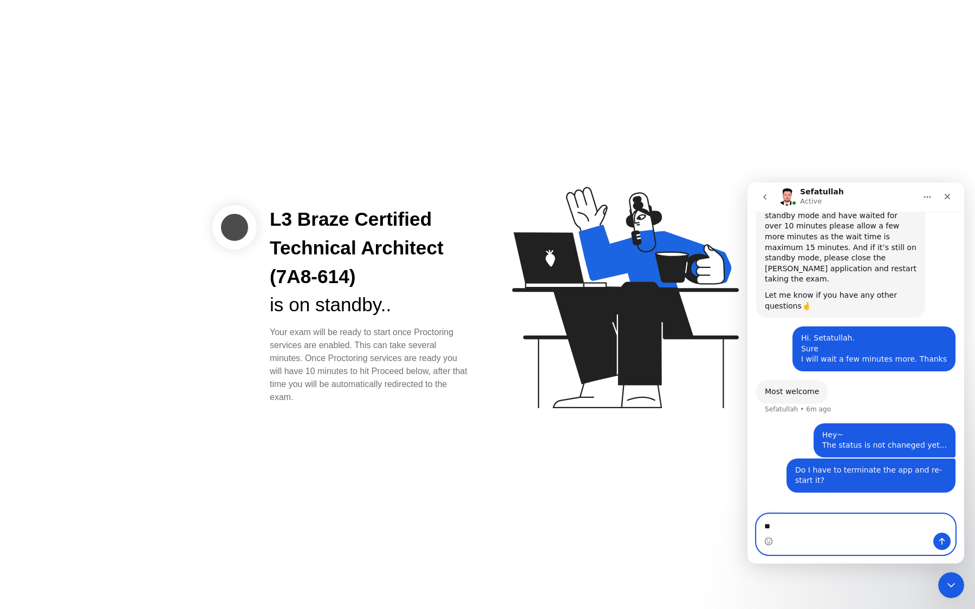
type textarea "*"
type textarea "**********"
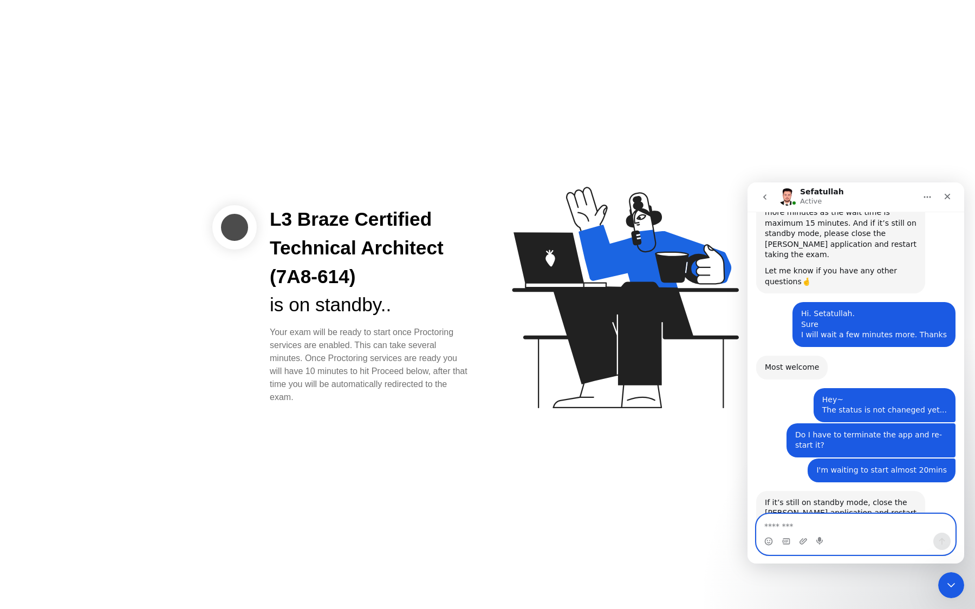
scroll to position [908, 0]
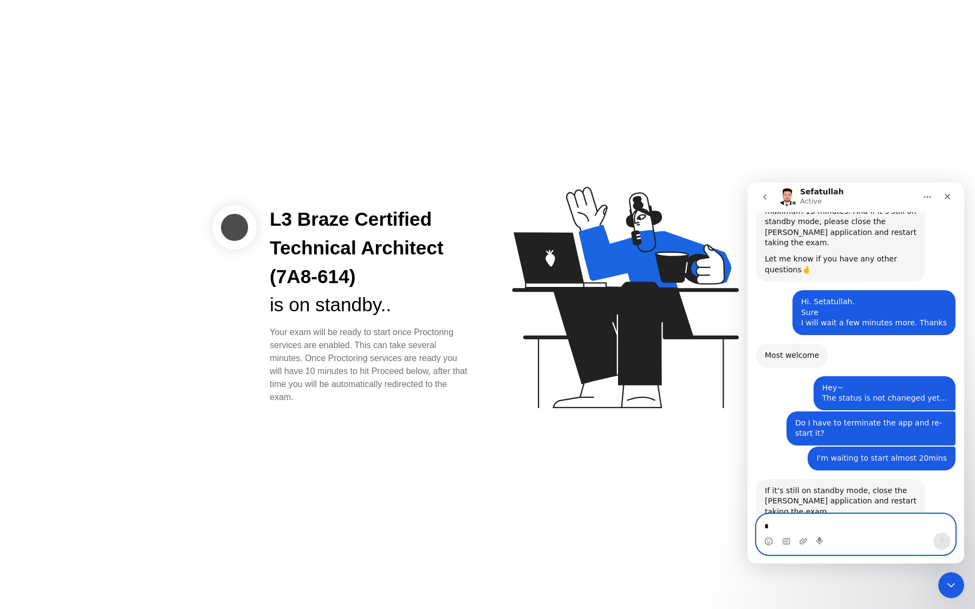
type textarea "**"
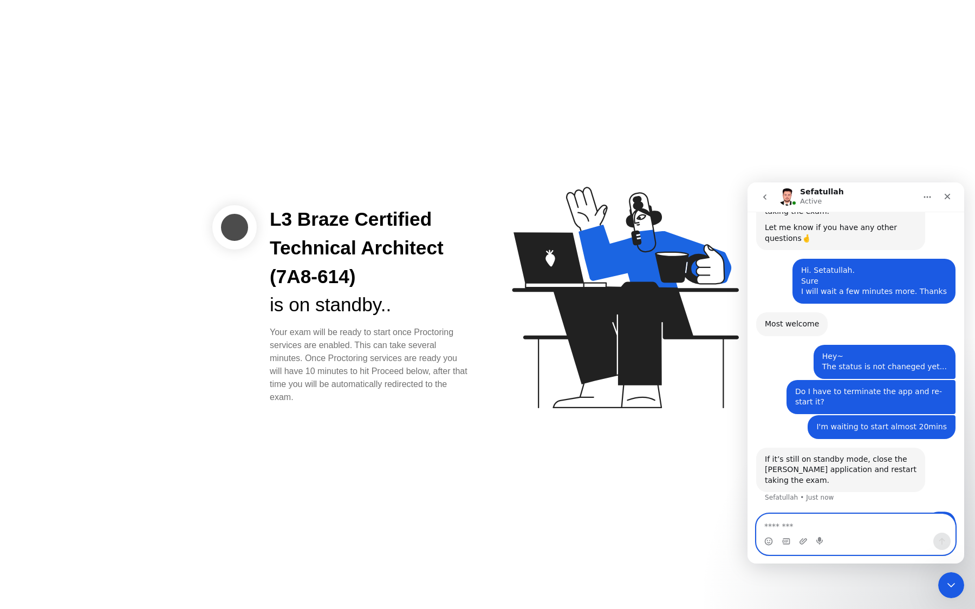
scroll to position [940, 0]
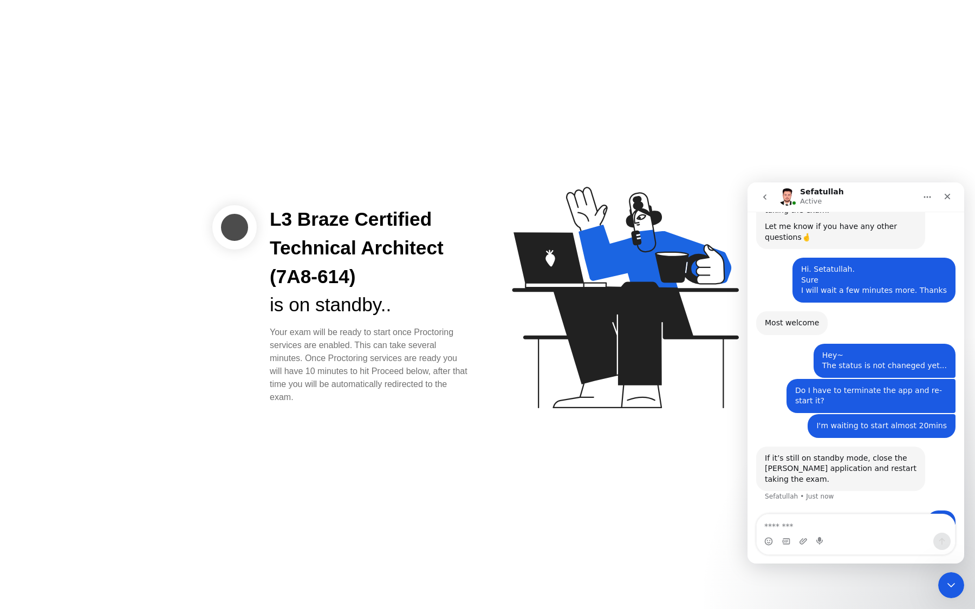
click at [649, 470] on div "L3 Braze Certified Technical Architect (7A8-614) is on standby.. Your exam will…" at bounding box center [487, 304] width 975 height 609
